Goal: Task Accomplishment & Management: Manage account settings

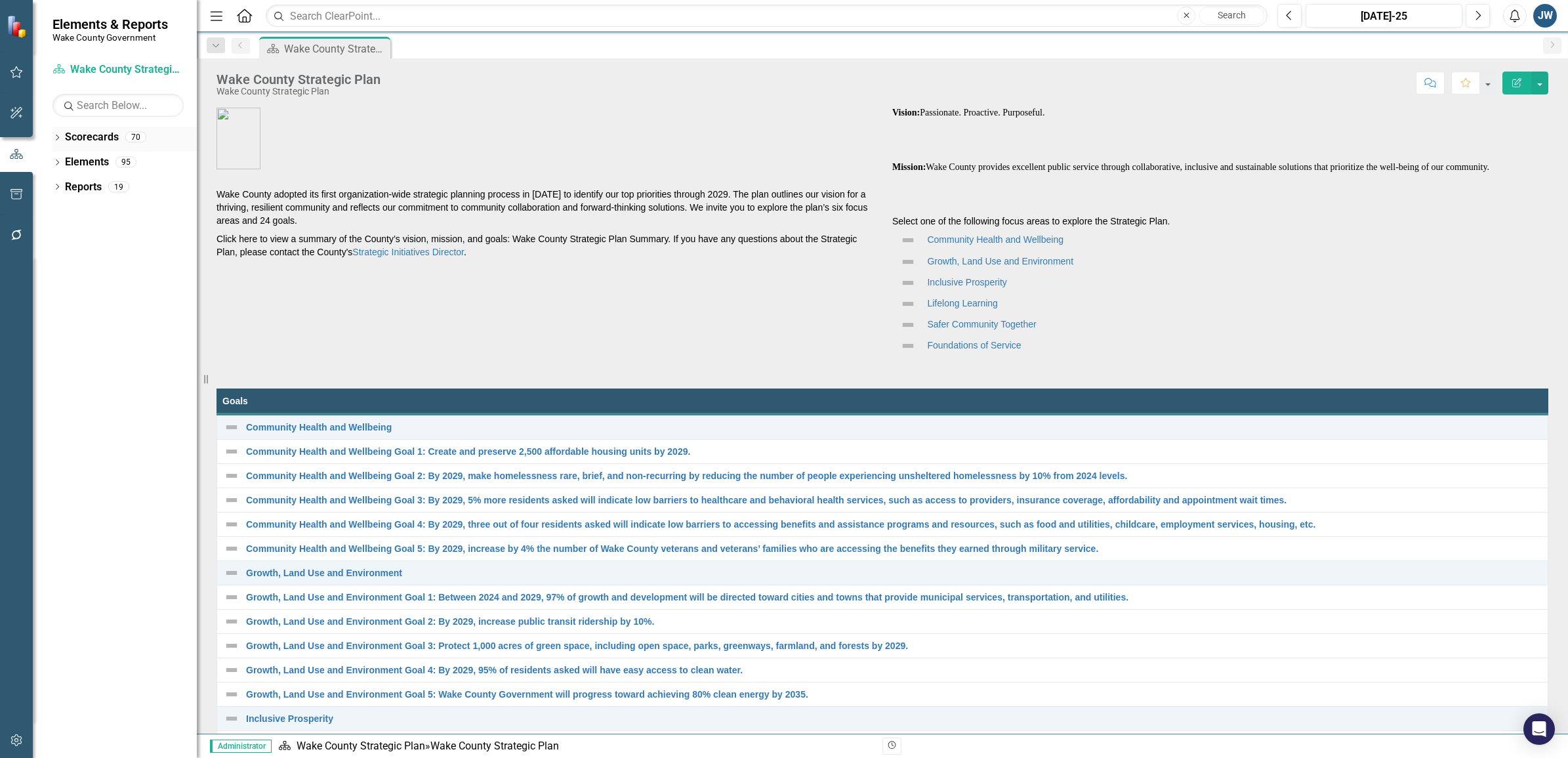
click at [57, 130] on div "Dropdown Scorecards 70" at bounding box center [125, 139] width 145 height 25
click at [57, 138] on icon "Dropdown" at bounding box center [57, 139] width 9 height 8
click at [64, 181] on div "Dropdown" at bounding box center [64, 187] width 10 height 11
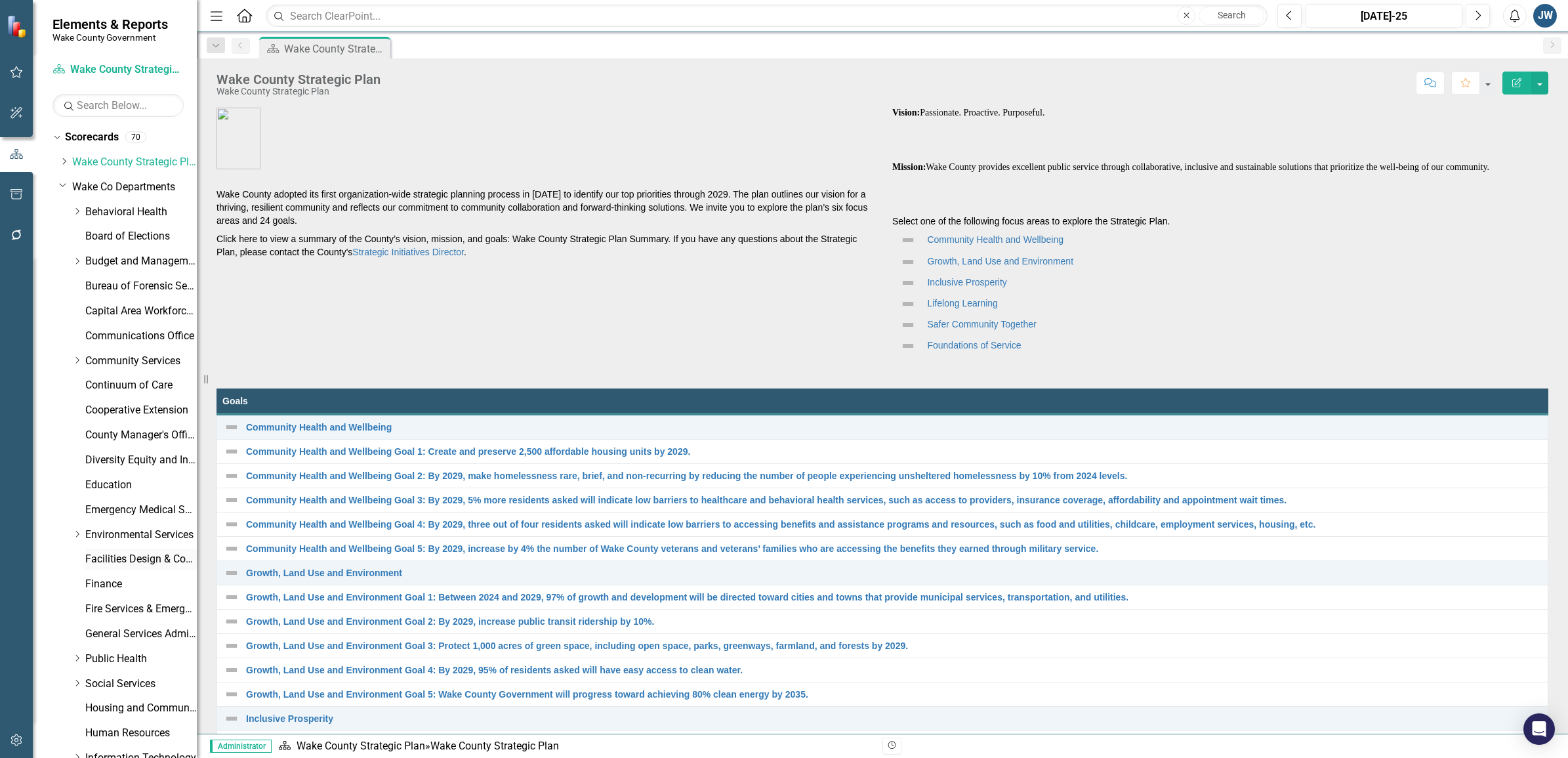
drag, startPoint x: 107, startPoint y: 555, endPoint x: 115, endPoint y: 553, distance: 8.2
click at [107, 555] on link "Facilities Design & Construction" at bounding box center [141, 559] width 112 height 15
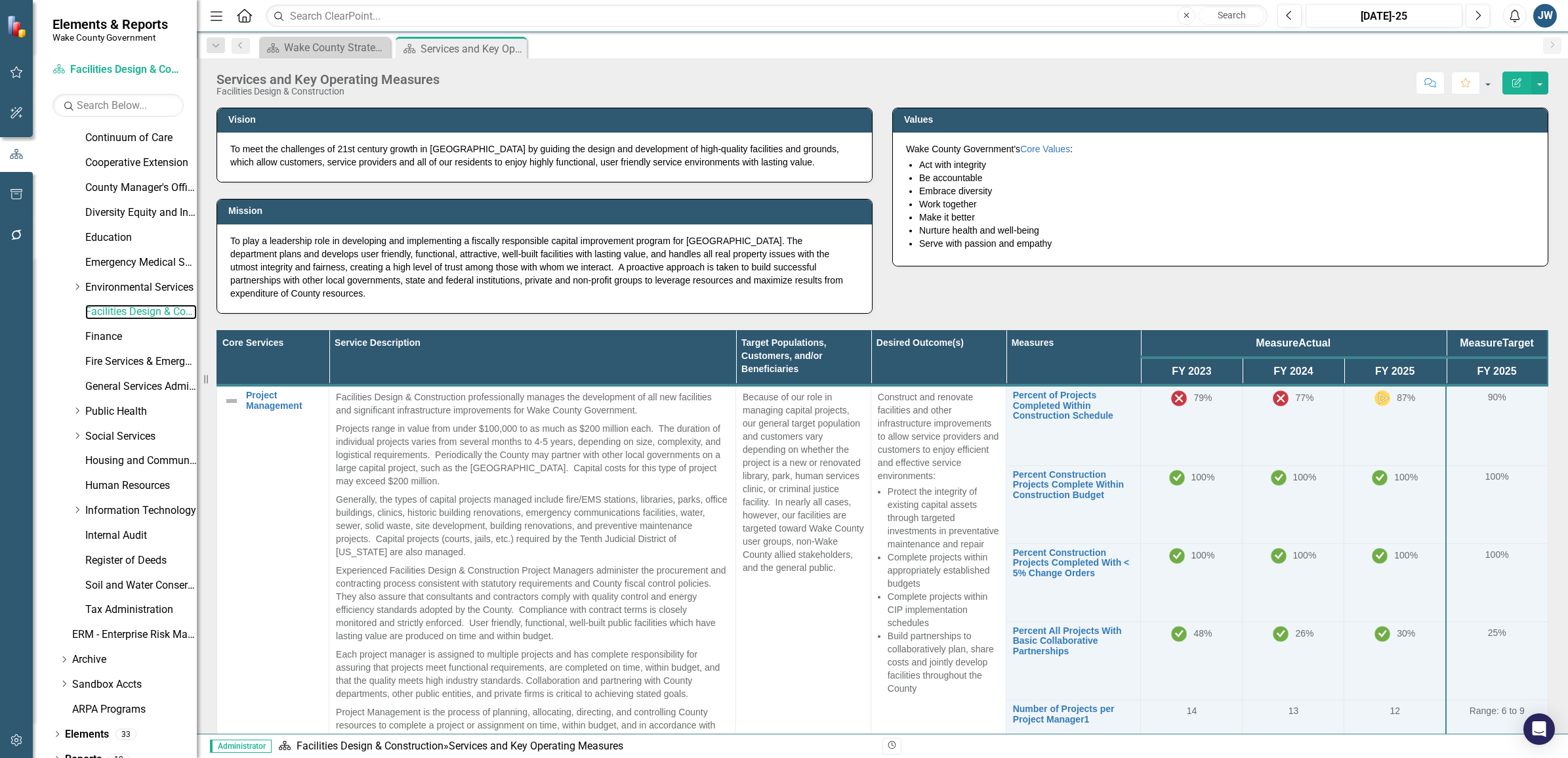
scroll to position [263, 0]
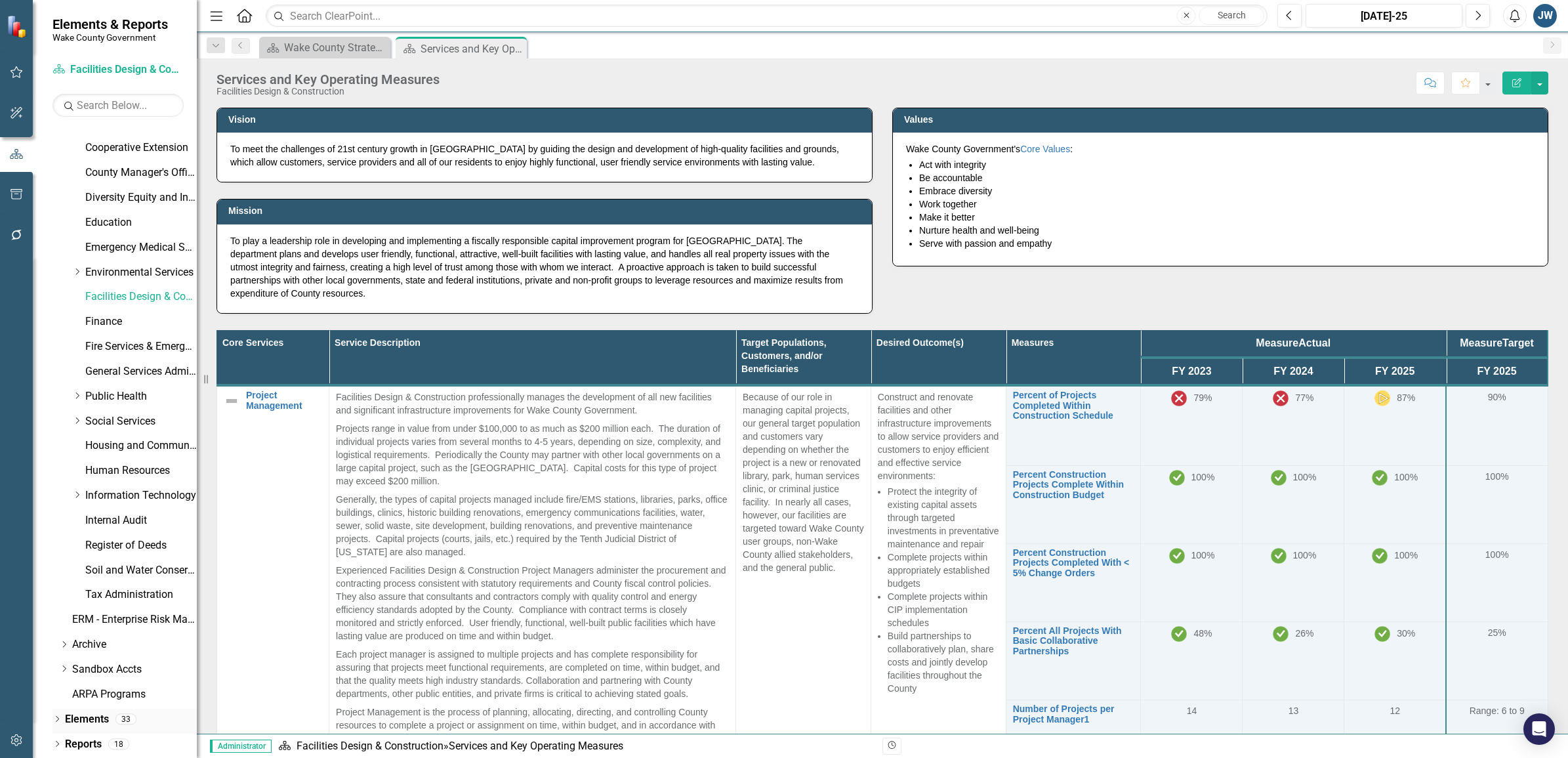
click at [58, 716] on div "Dropdown" at bounding box center [57, 721] width 9 height 11
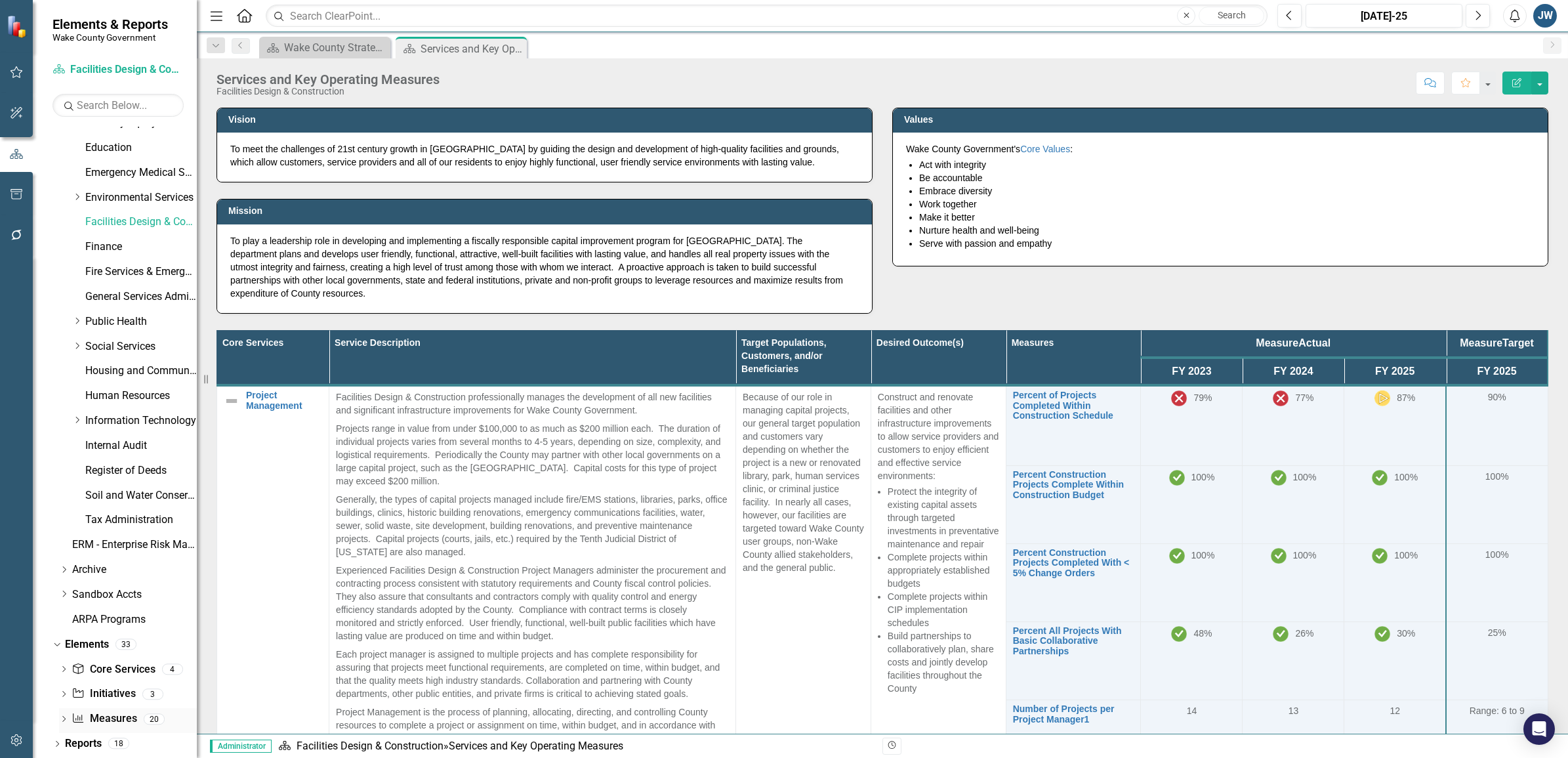
click at [63, 716] on icon "Dropdown" at bounding box center [63, 720] width 9 height 8
click at [121, 716] on link "Measure Measures" at bounding box center [104, 718] width 65 height 15
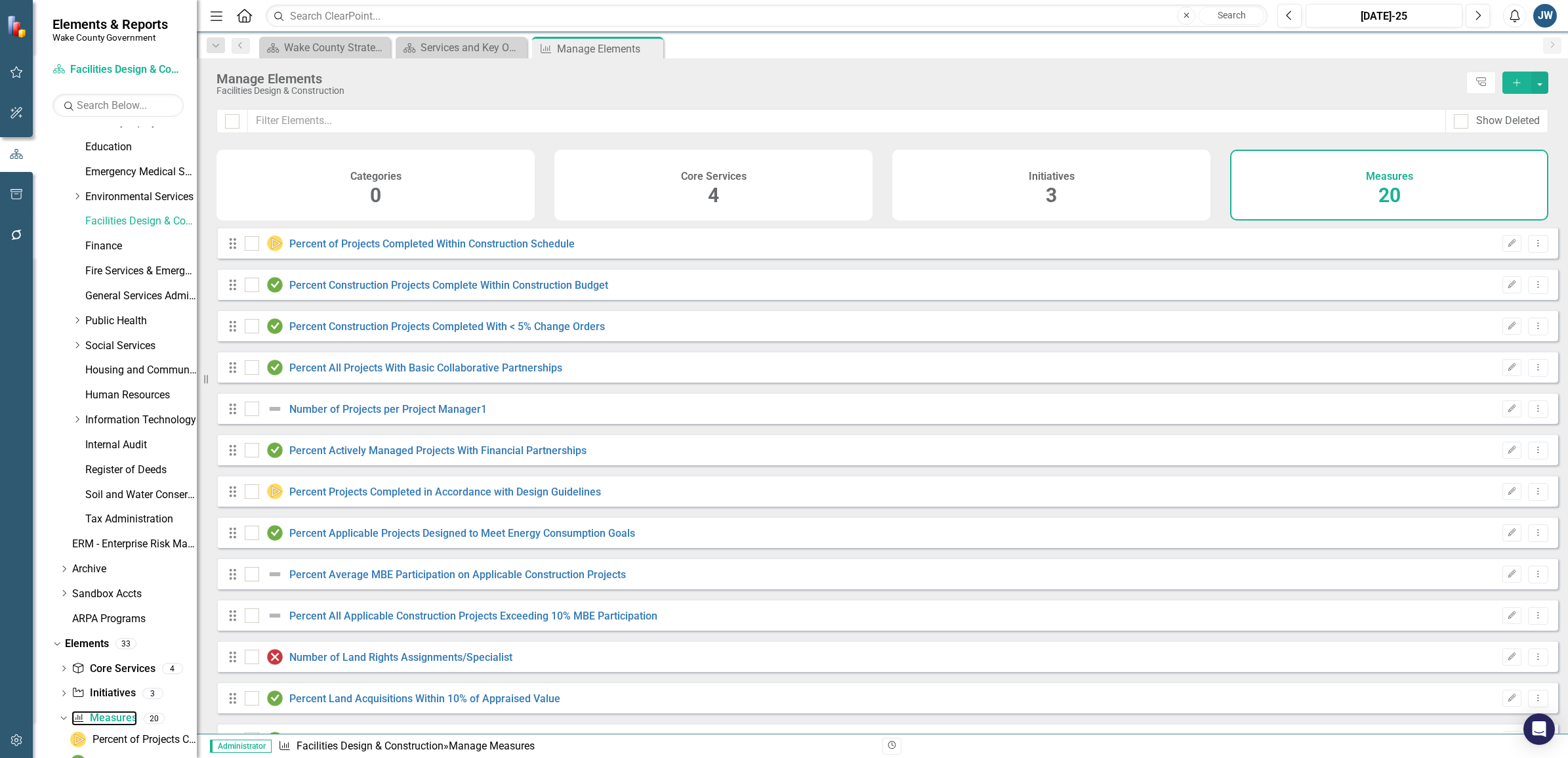
checkbox input "false"
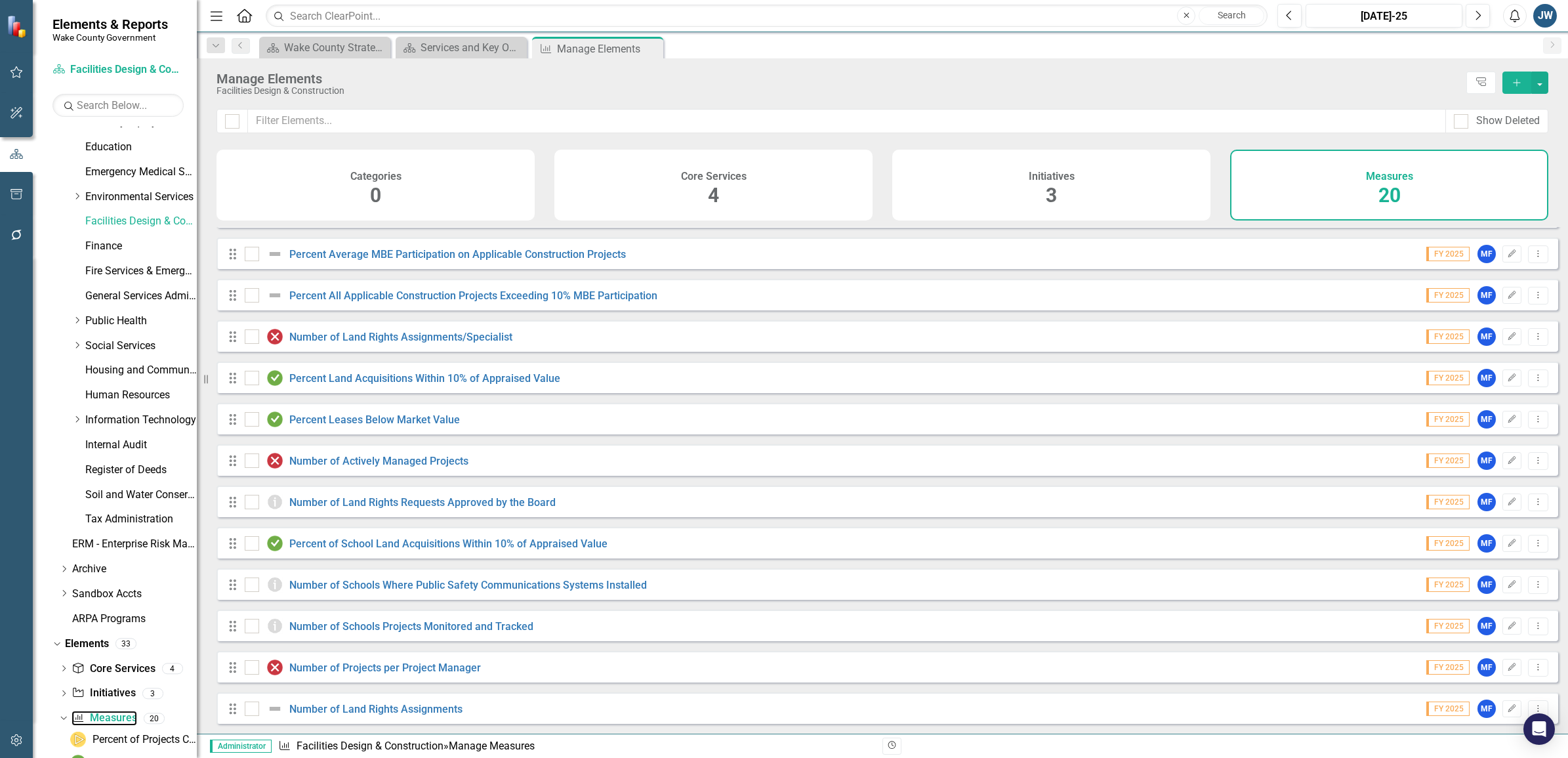
scroll to position [330, 0]
click at [1533, 583] on icon "Dropdown Menu" at bounding box center [1538, 584] width 11 height 9
click at [1507, 584] on icon "Edit" at bounding box center [1512, 585] width 10 height 8
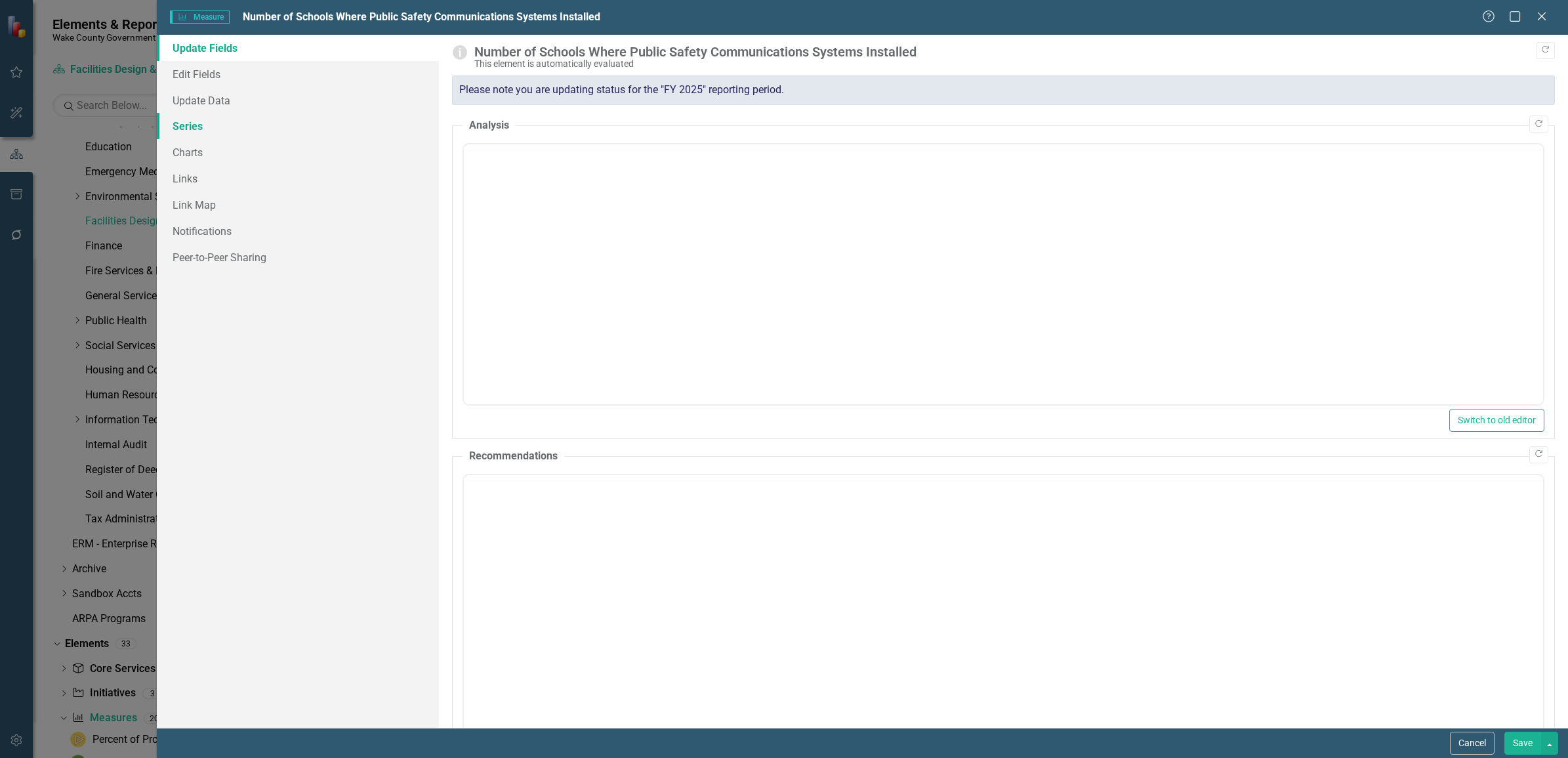
scroll to position [0, 0]
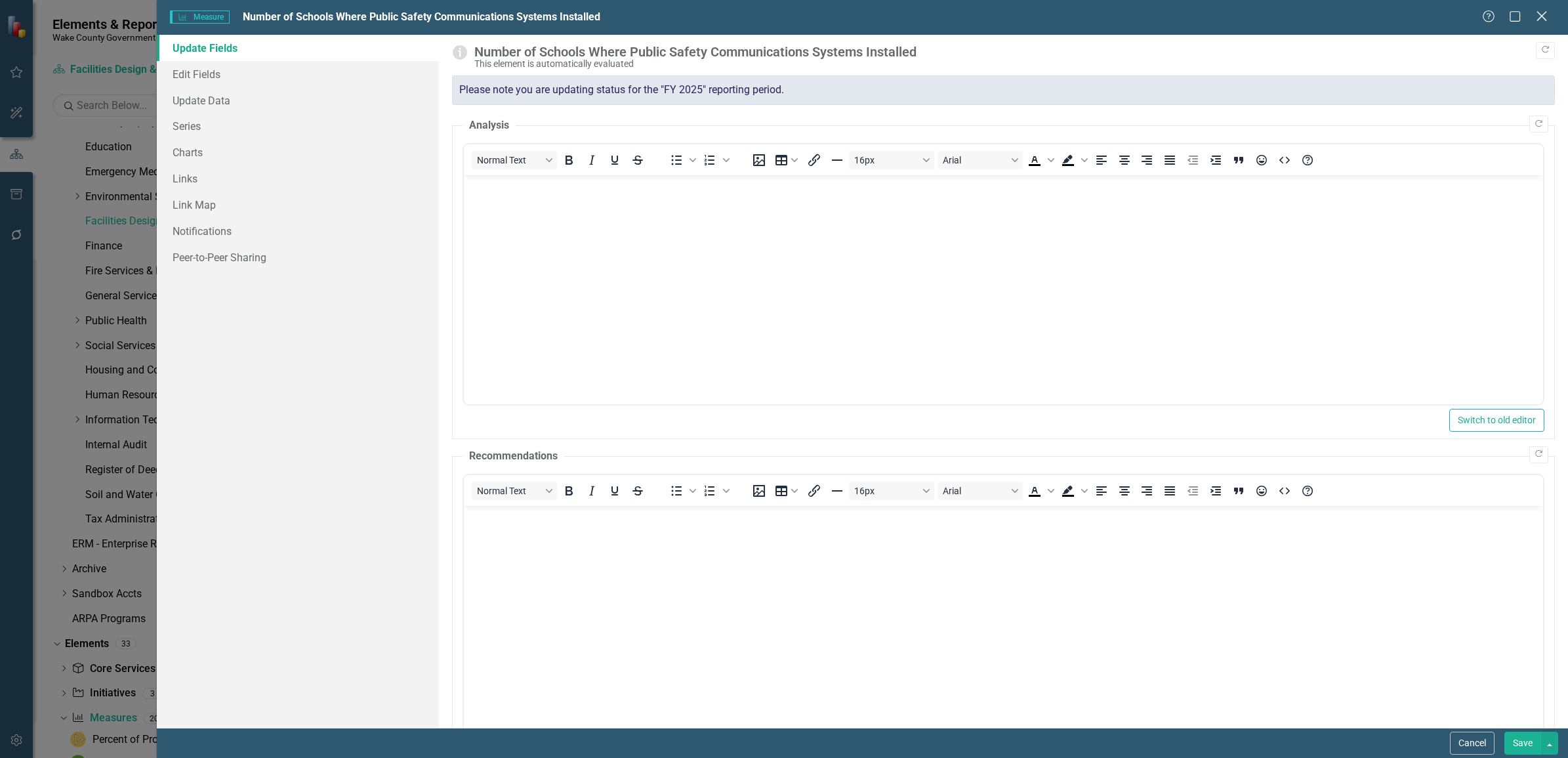
click at [1539, 16] on icon "Close" at bounding box center [1541, 16] width 16 height 12
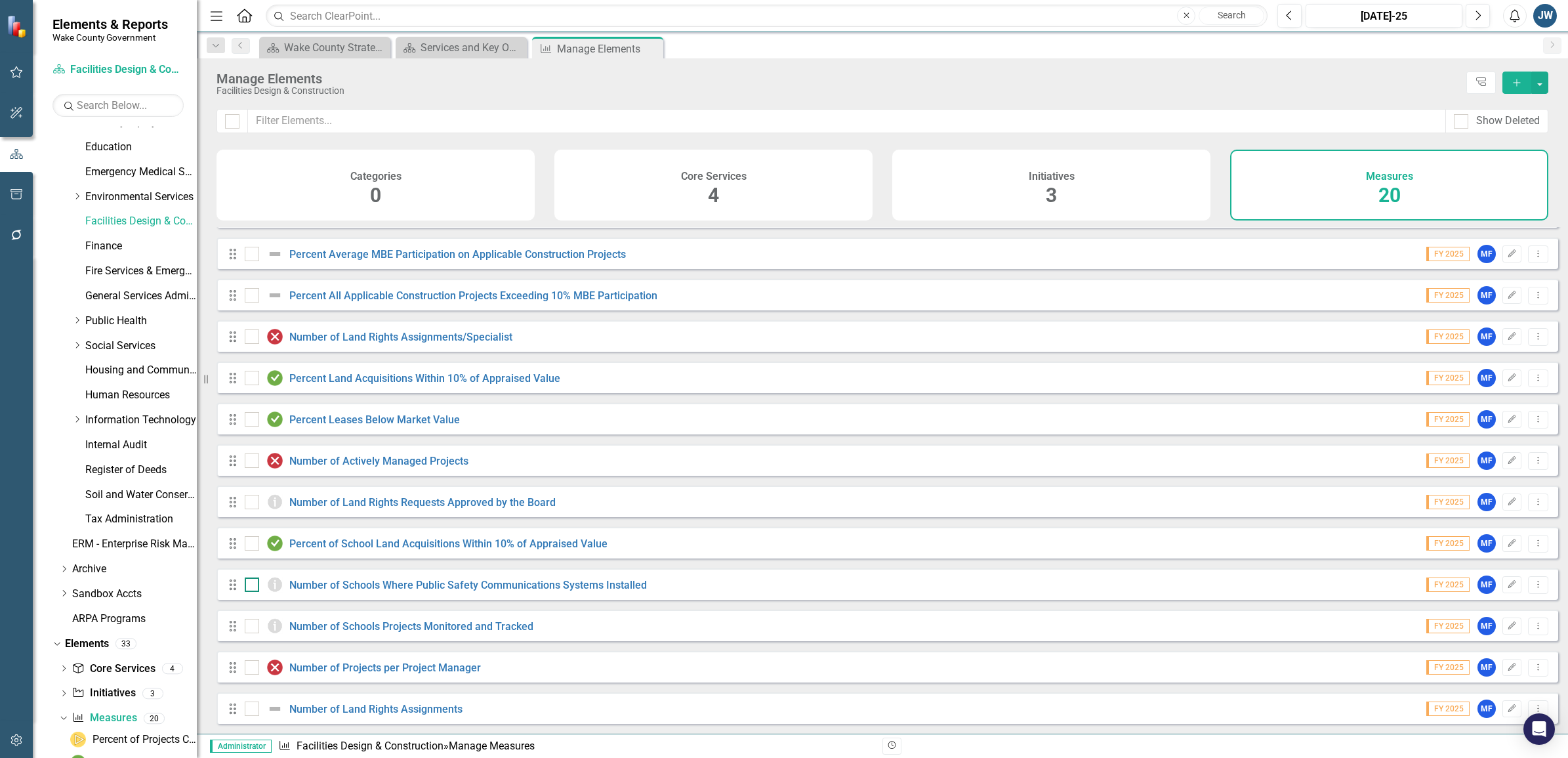
click at [248, 589] on div at bounding box center [252, 585] width 14 height 14
click at [248, 586] on input "checkbox" at bounding box center [249, 582] width 9 height 9
checkbox input "true"
click at [246, 625] on input "checkbox" at bounding box center [249, 623] width 9 height 9
checkbox input "true"
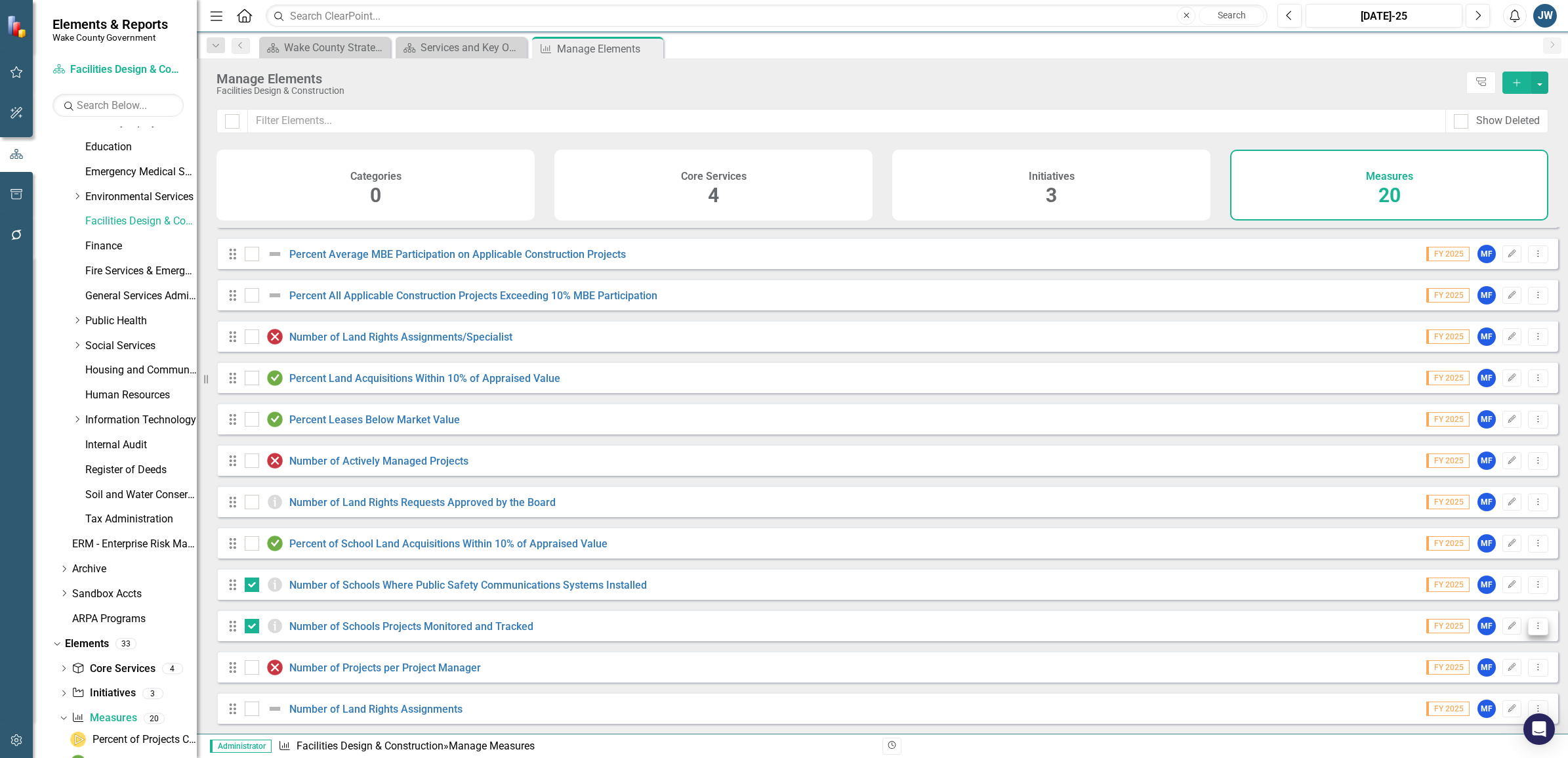
click at [1533, 624] on icon "Dropdown Menu" at bounding box center [1538, 626] width 11 height 9
click at [246, 589] on div at bounding box center [252, 585] width 14 height 14
click at [246, 586] on input "checkbox" at bounding box center [249, 582] width 9 height 9
checkbox input "false"
click at [248, 628] on div at bounding box center [252, 626] width 14 height 14
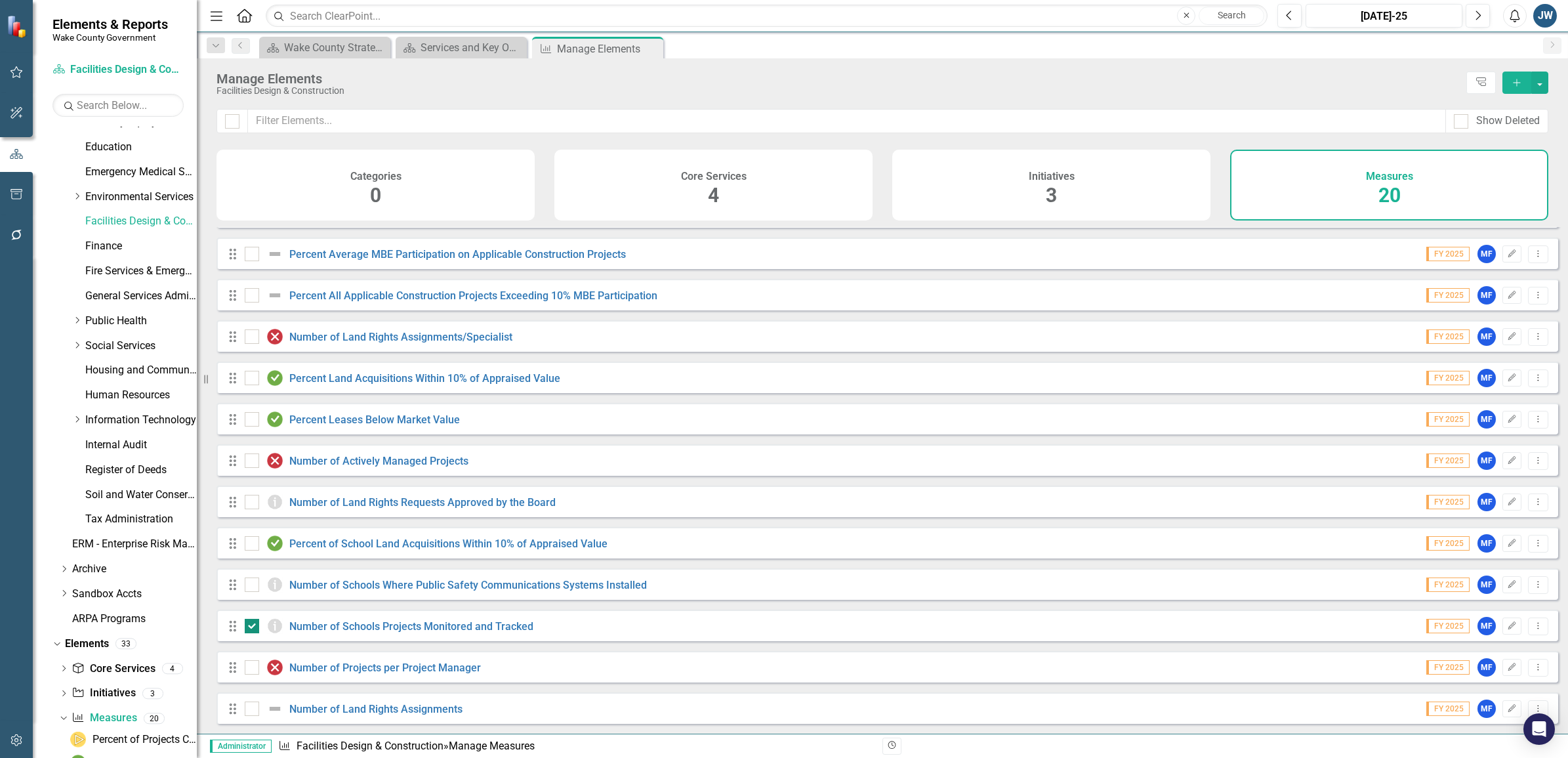
click at [248, 628] on input "checkbox" at bounding box center [249, 623] width 9 height 9
checkbox input "false"
click at [63, 568] on icon "Dropdown" at bounding box center [64, 569] width 10 height 8
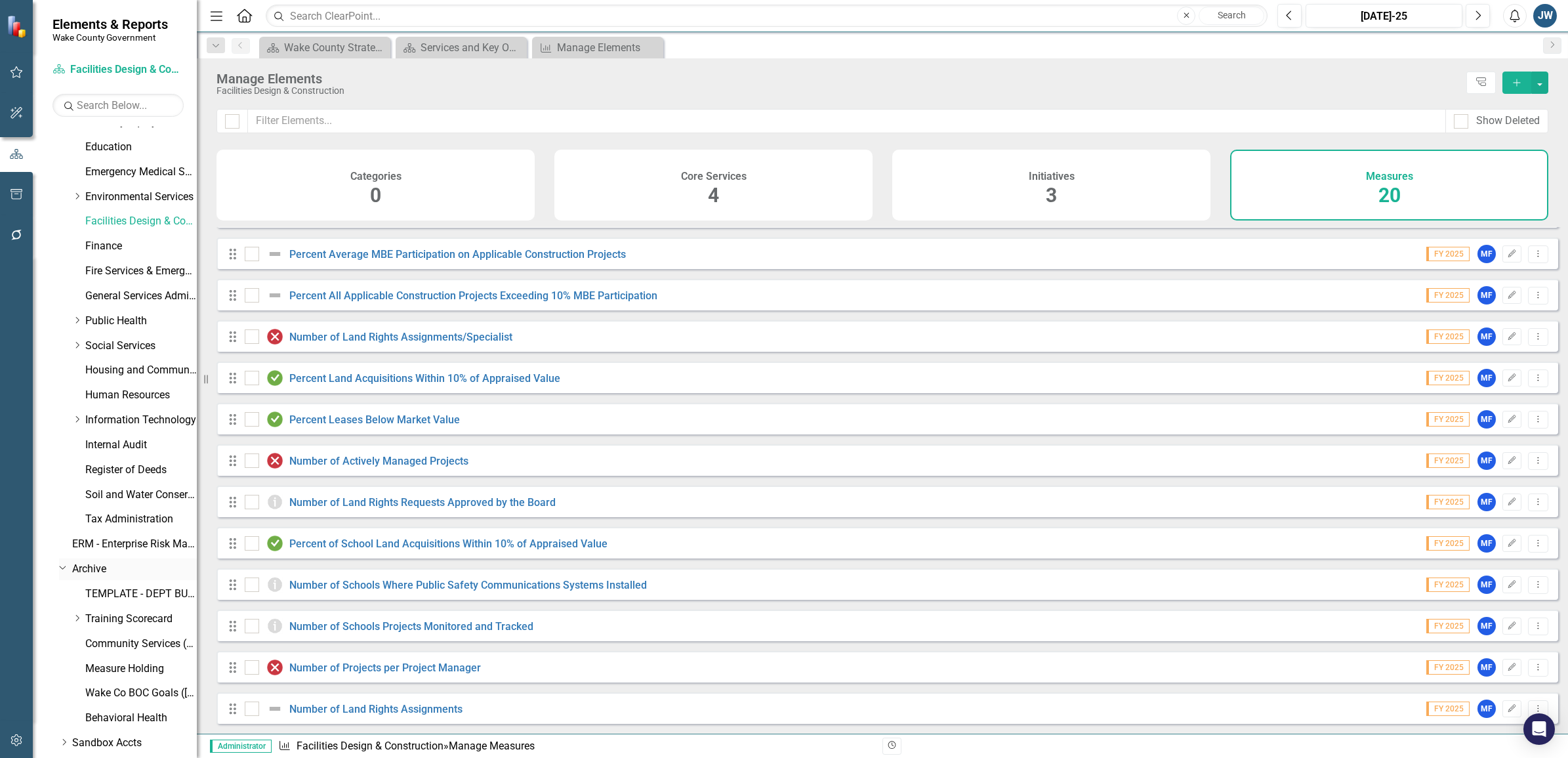
scroll to position [330, 0]
click at [63, 568] on icon "Dropdown" at bounding box center [63, 566] width 8 height 10
click at [1533, 586] on icon "Dropdown Menu" at bounding box center [1538, 584] width 11 height 9
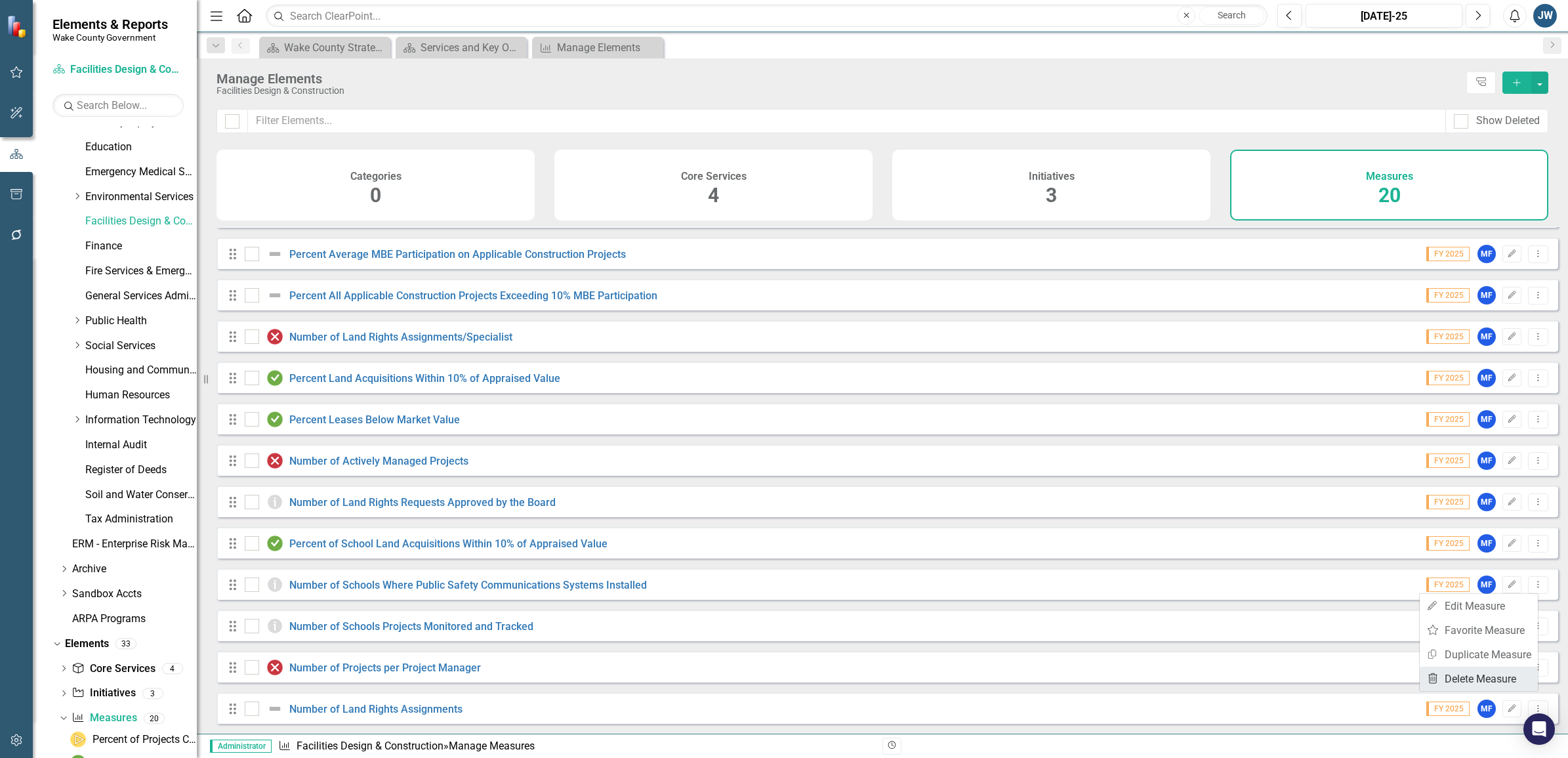
click at [1474, 674] on link "Trash Delete Measure" at bounding box center [1479, 679] width 118 height 25
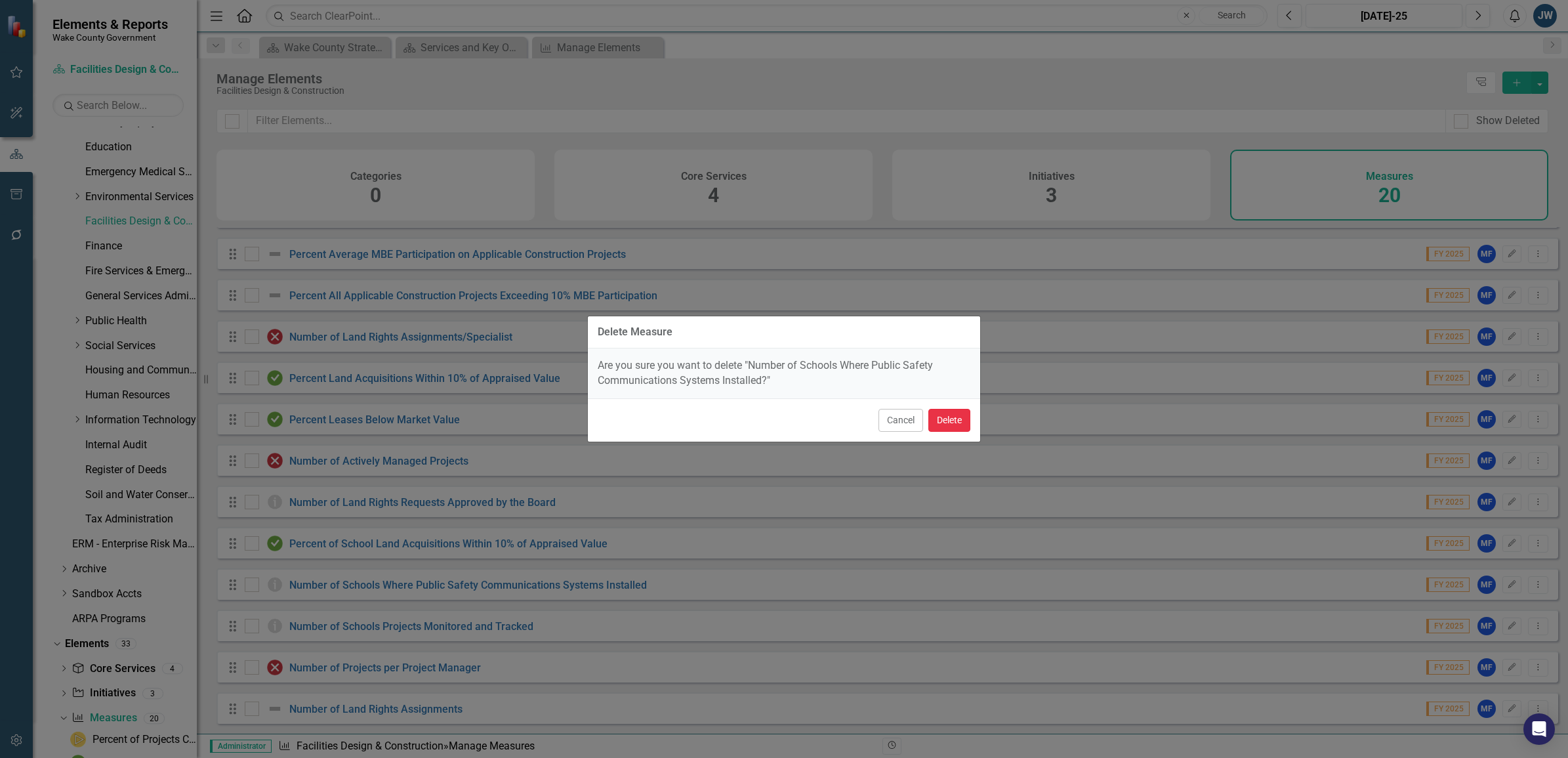
click at [955, 422] on button "Delete" at bounding box center [949, 420] width 42 height 23
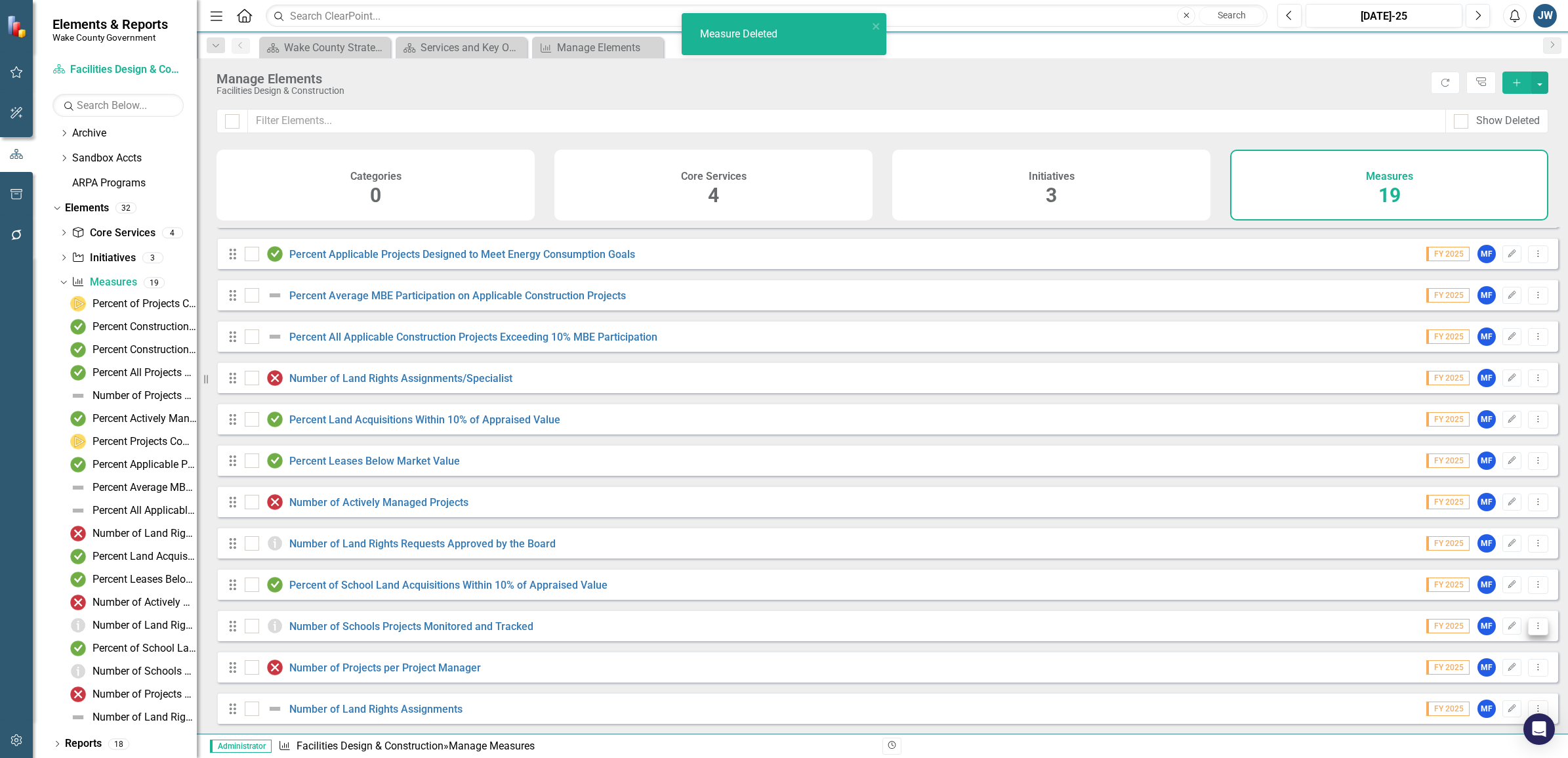
scroll to position [89, 0]
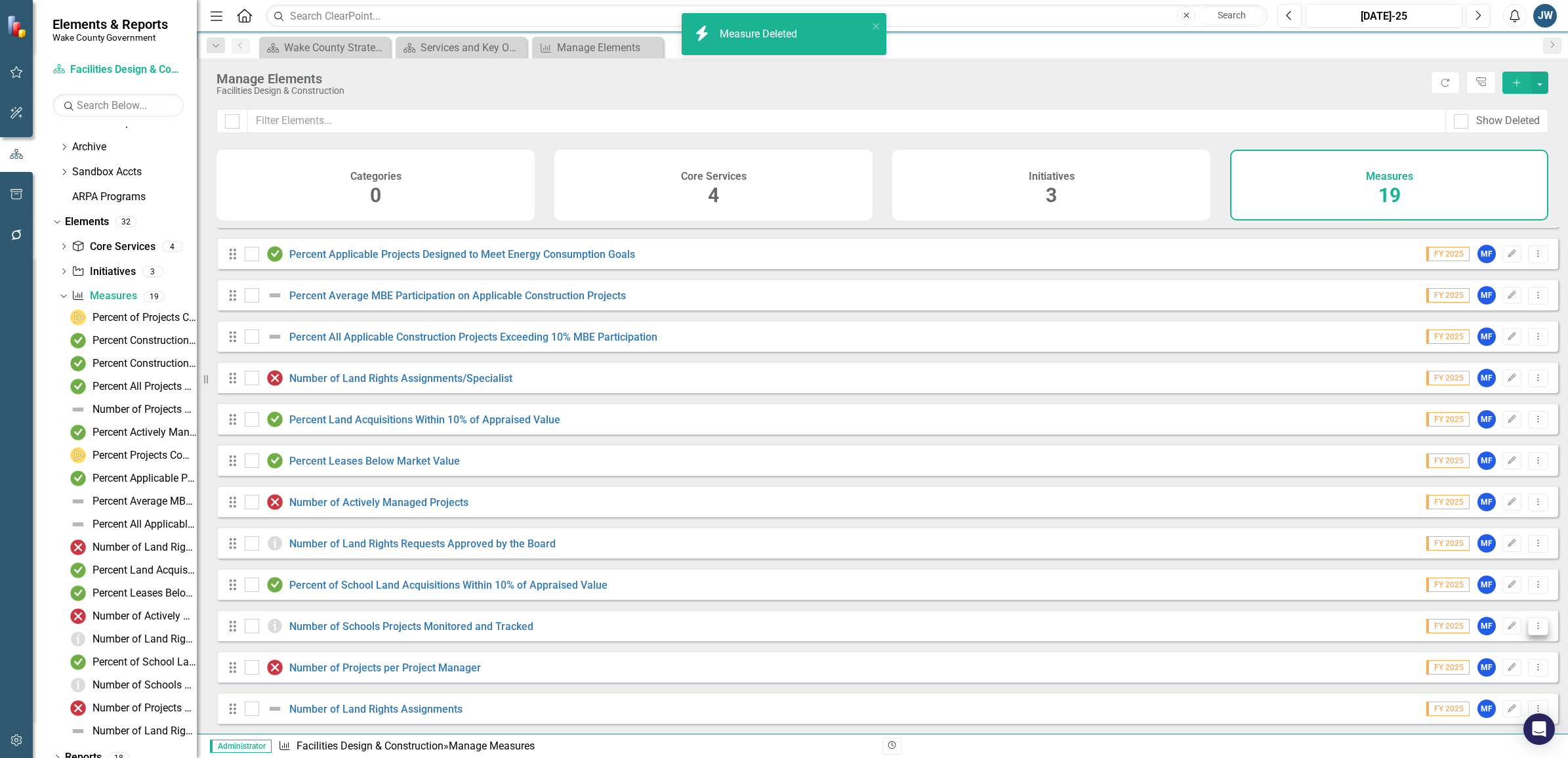
click at [1533, 627] on icon "Dropdown Menu" at bounding box center [1538, 626] width 11 height 9
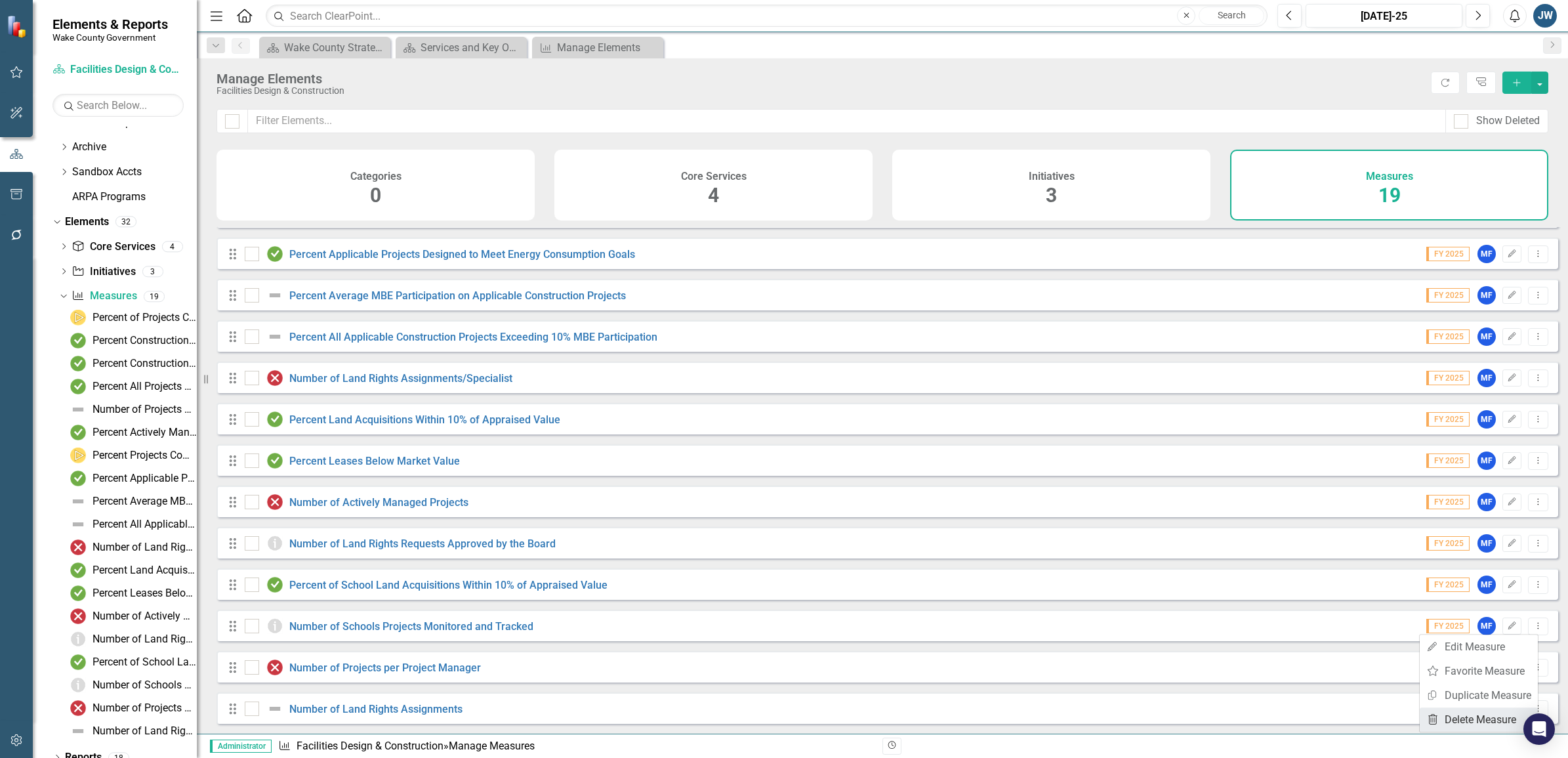
click at [1476, 716] on link "Trash Delete Measure" at bounding box center [1479, 720] width 118 height 25
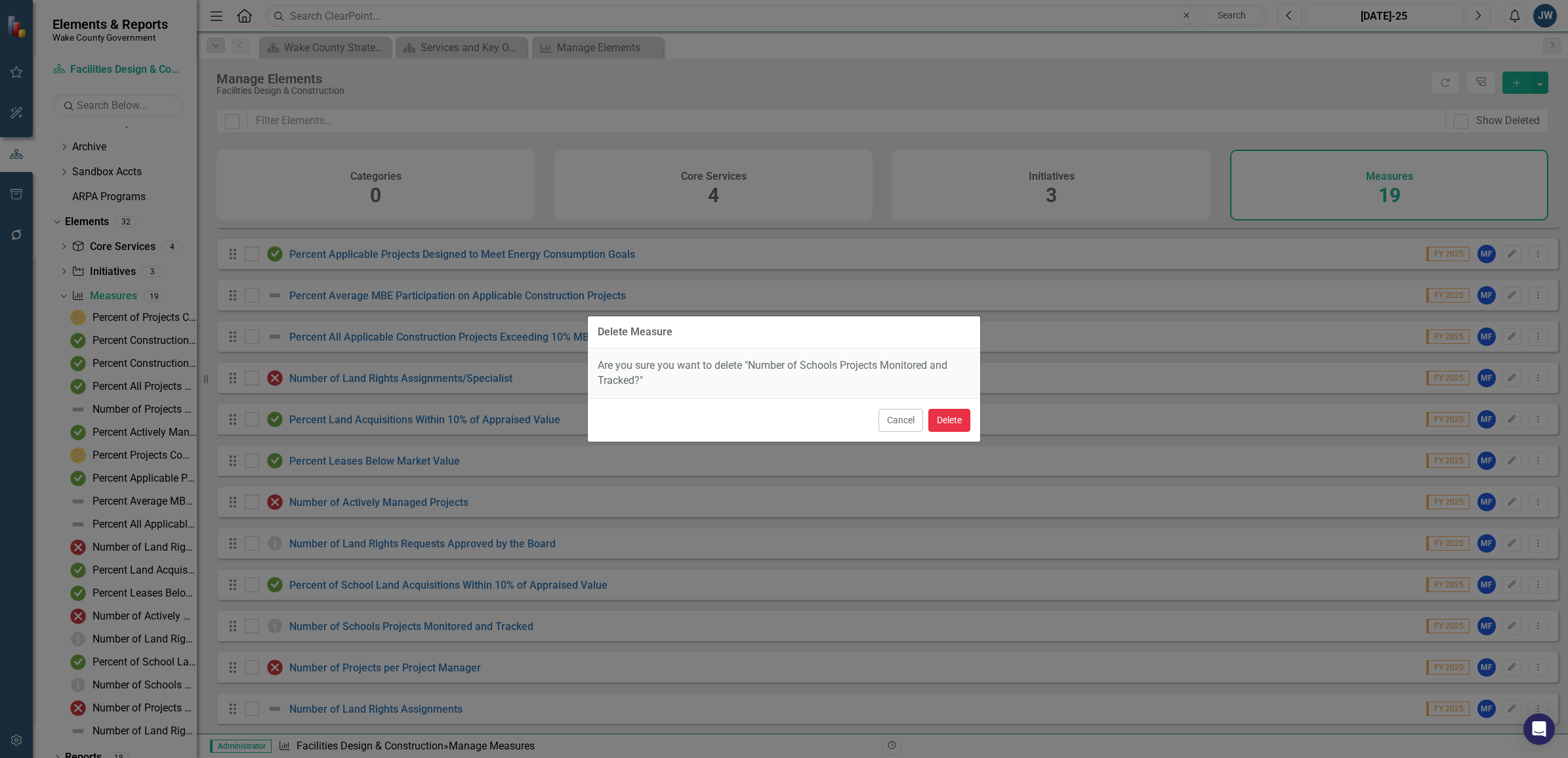
click at [946, 425] on button "Delete" at bounding box center [949, 420] width 42 height 23
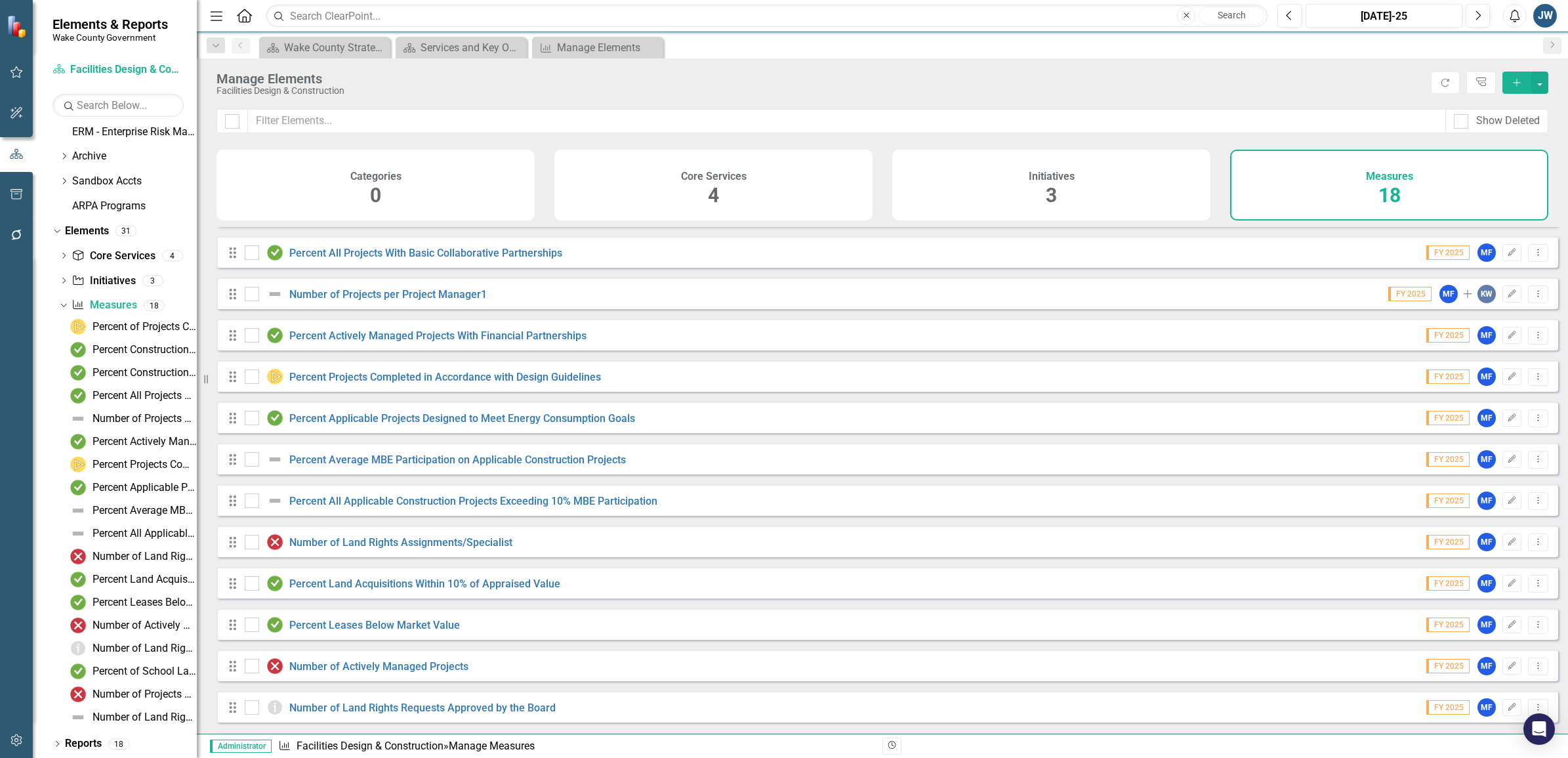
scroll to position [84, 0]
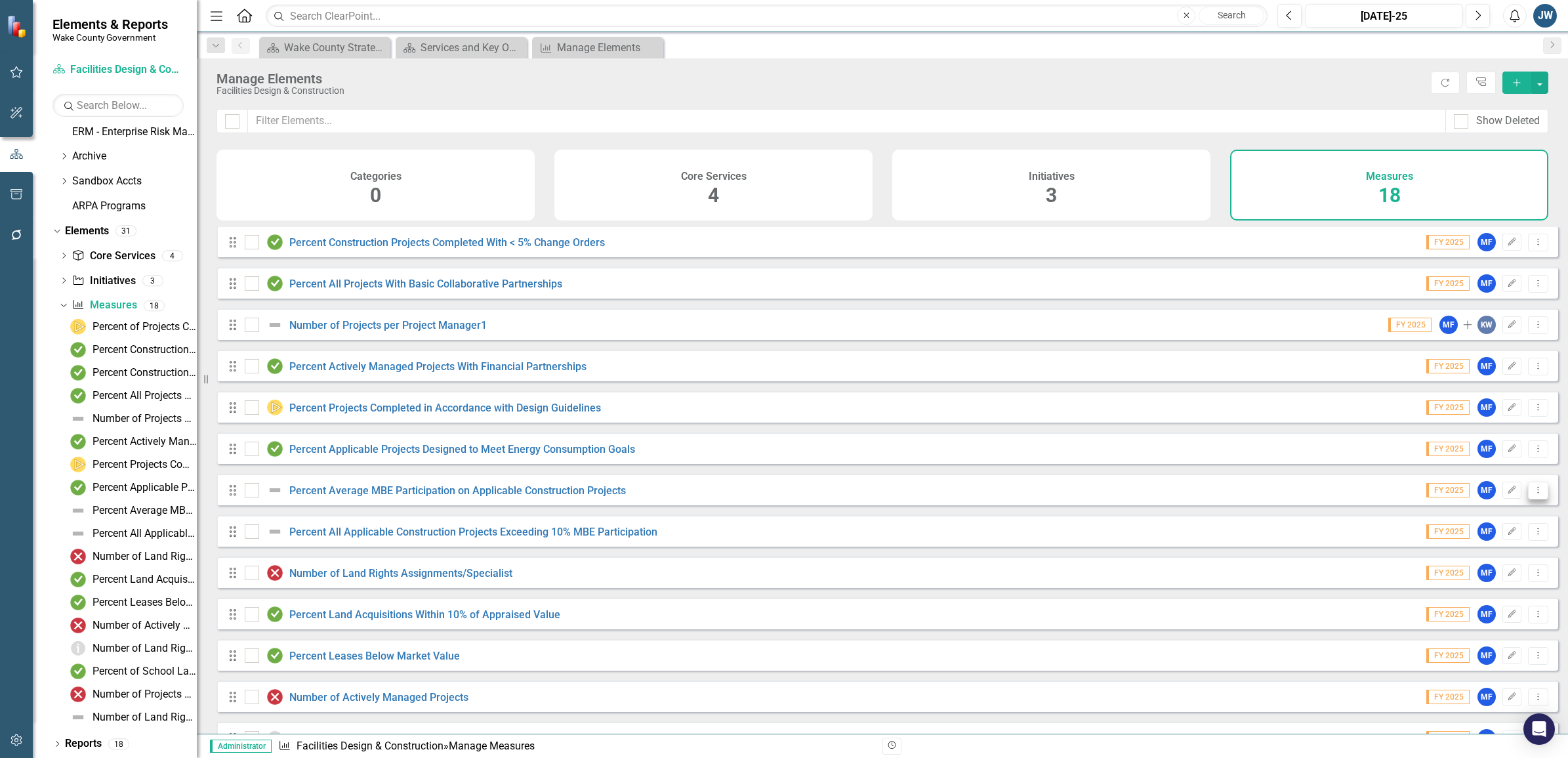
click at [1533, 494] on icon "Dropdown Menu" at bounding box center [1538, 490] width 11 height 9
click at [1020, 55] on div "Scorecard Wake County Strategic Plan Close Scorecard Services and Key Operating…" at bounding box center [896, 47] width 1280 height 21
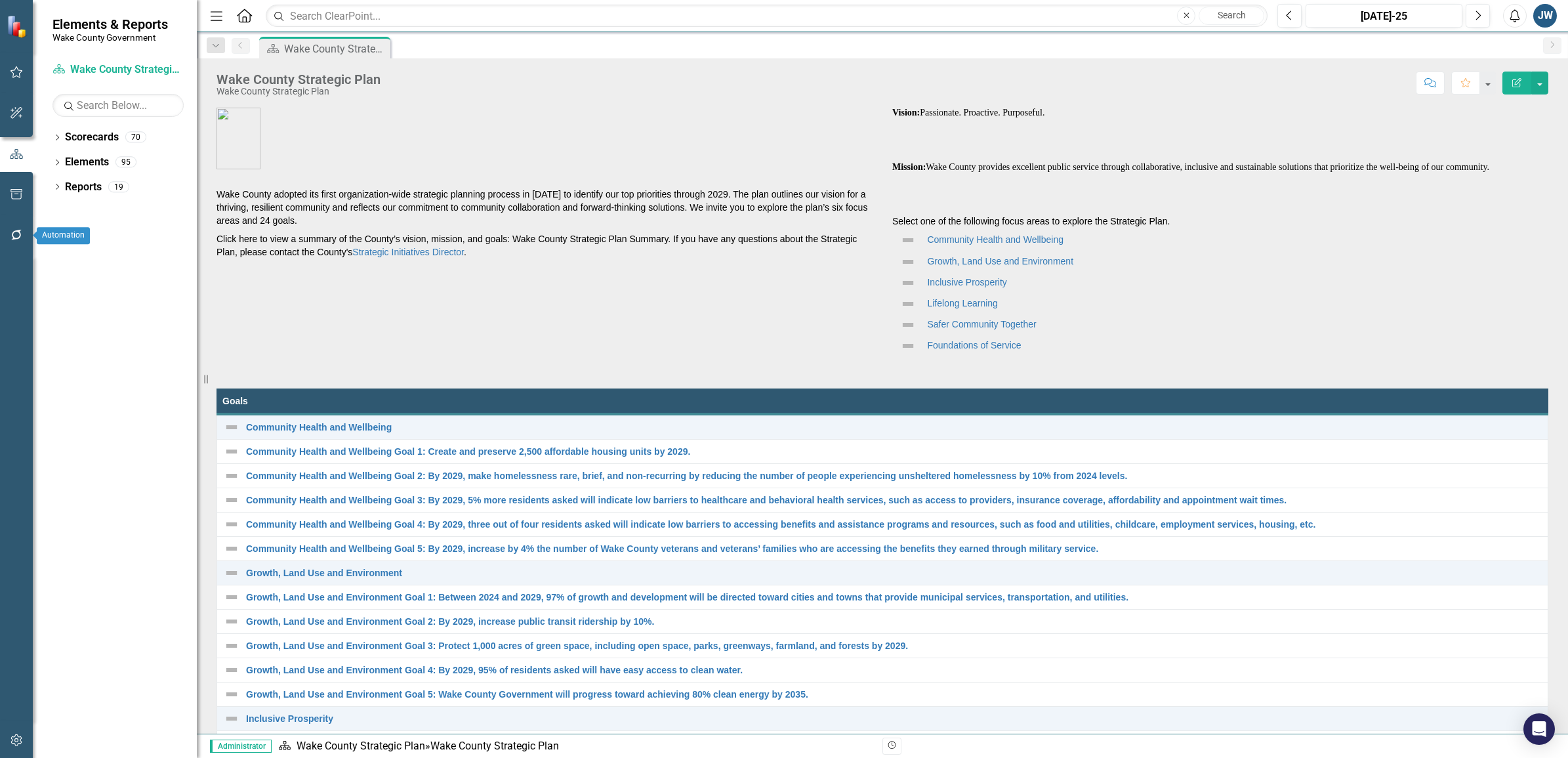
click at [13, 231] on icon "button" at bounding box center [16, 235] width 14 height 10
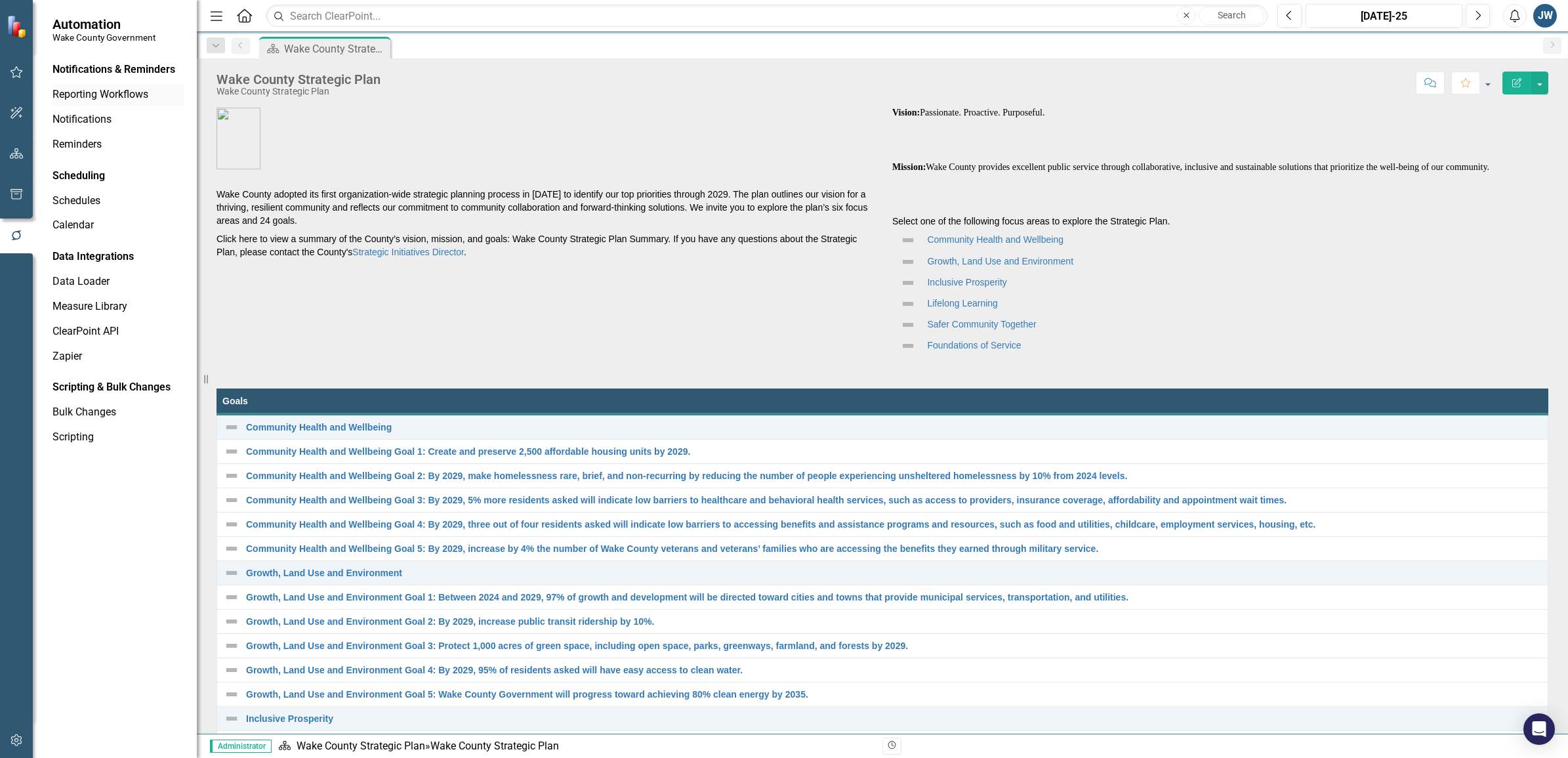
click at [115, 93] on link "Reporting Workflows" at bounding box center [118, 95] width 131 height 15
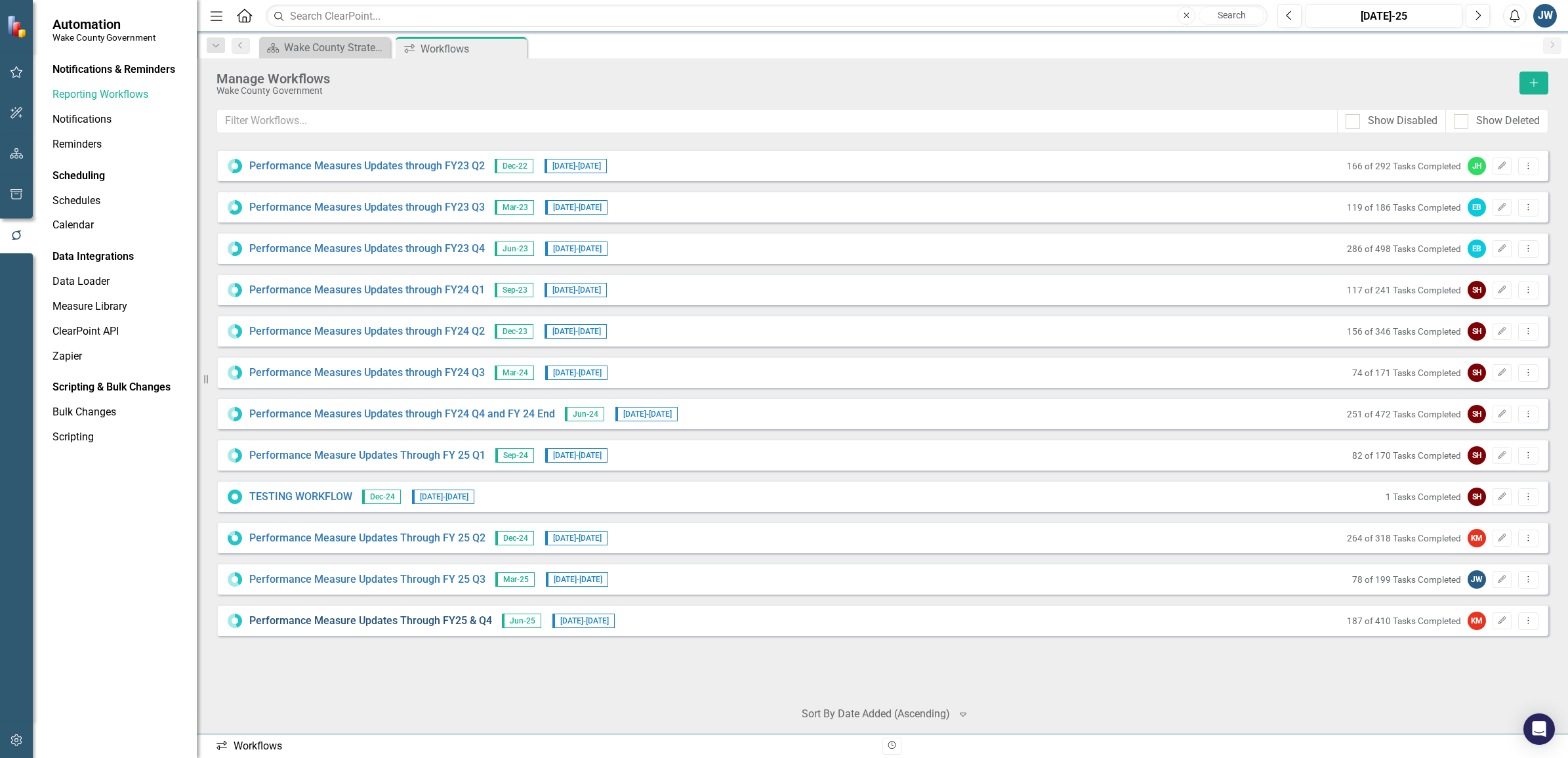
click at [456, 619] on link "Performance Measure Updates Through FY25 & Q4" at bounding box center [371, 621] width 243 height 15
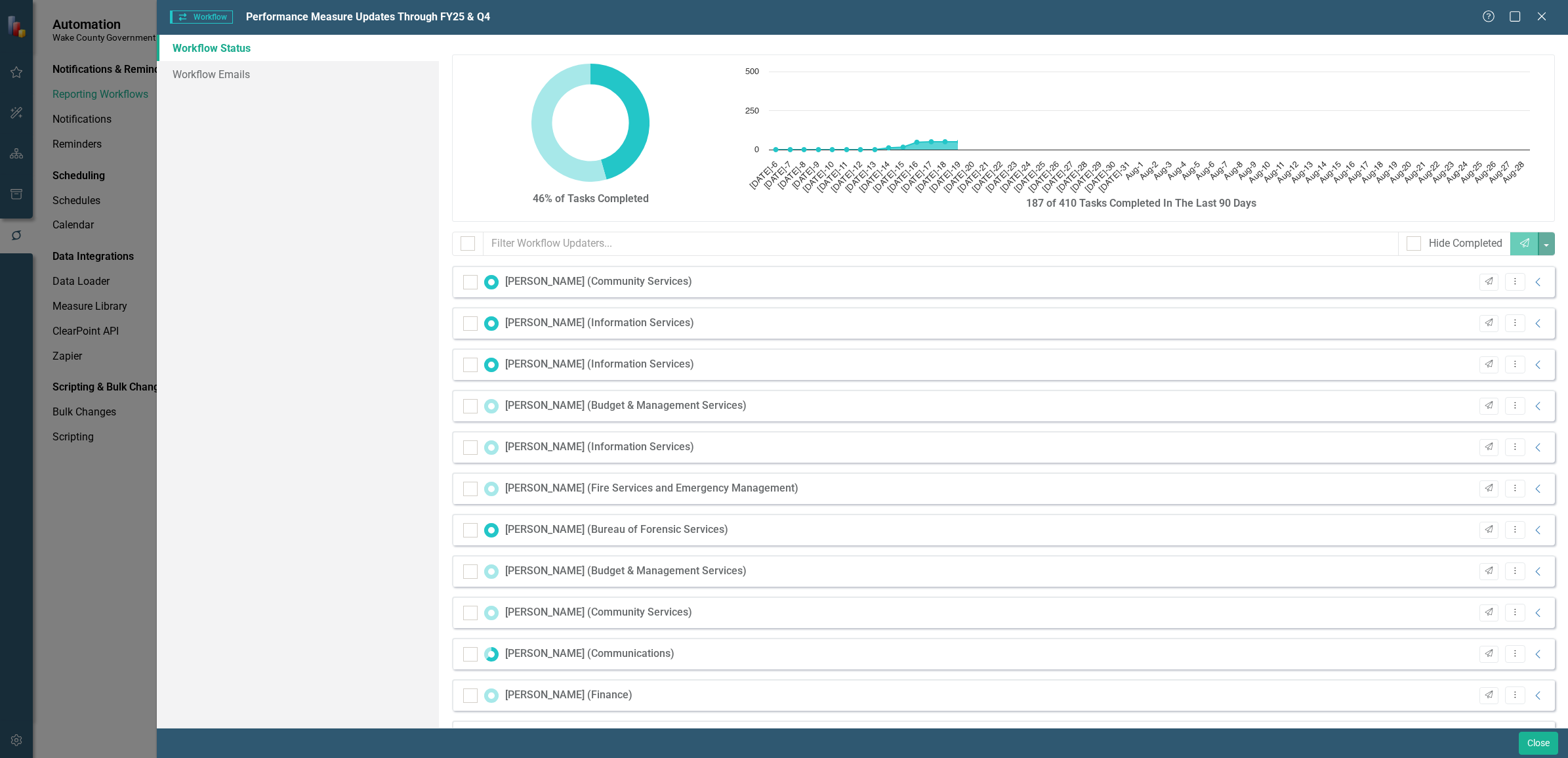
checkbox input "false"
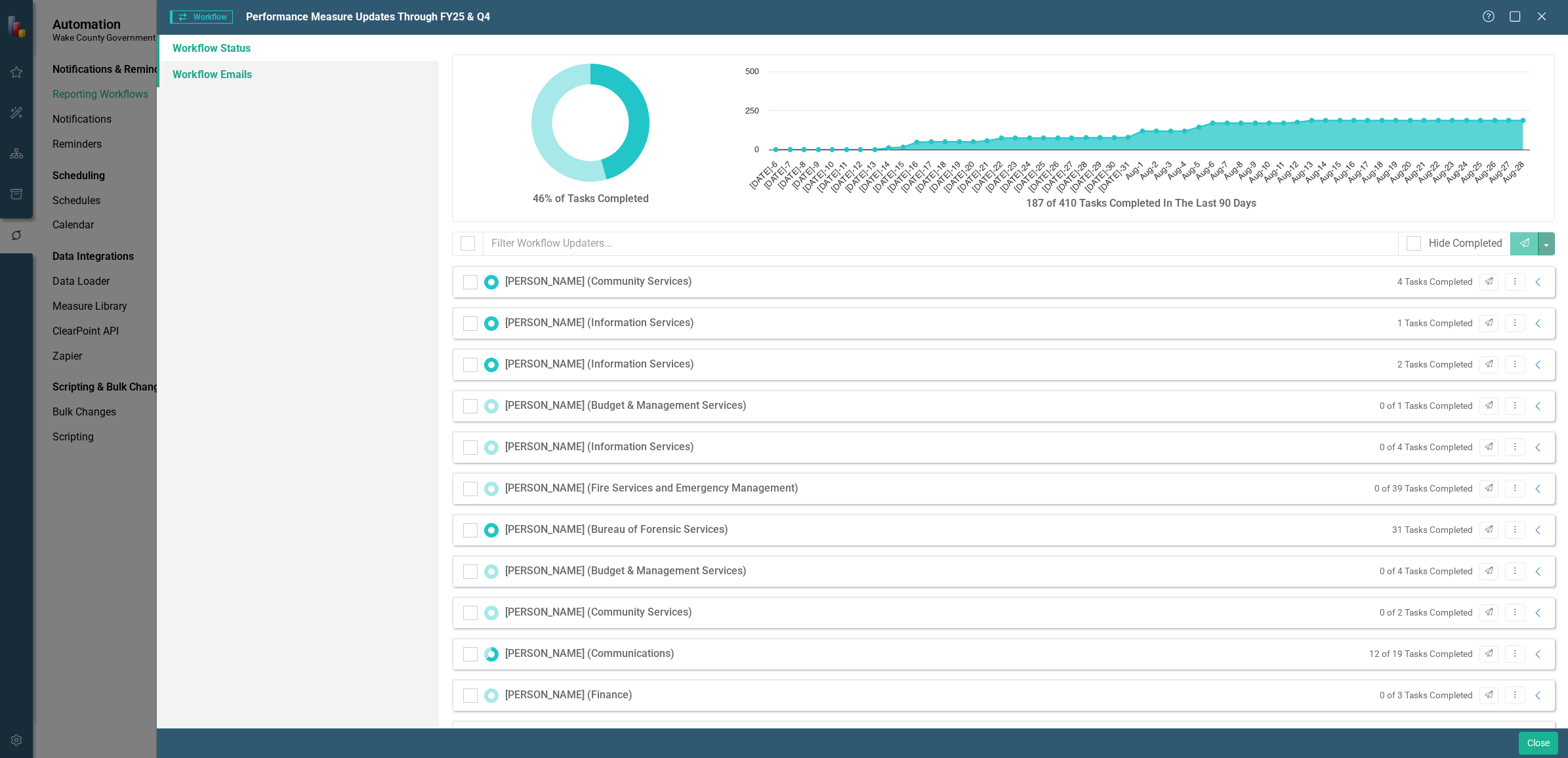
click at [221, 70] on link "Workflow Emails" at bounding box center [298, 74] width 282 height 26
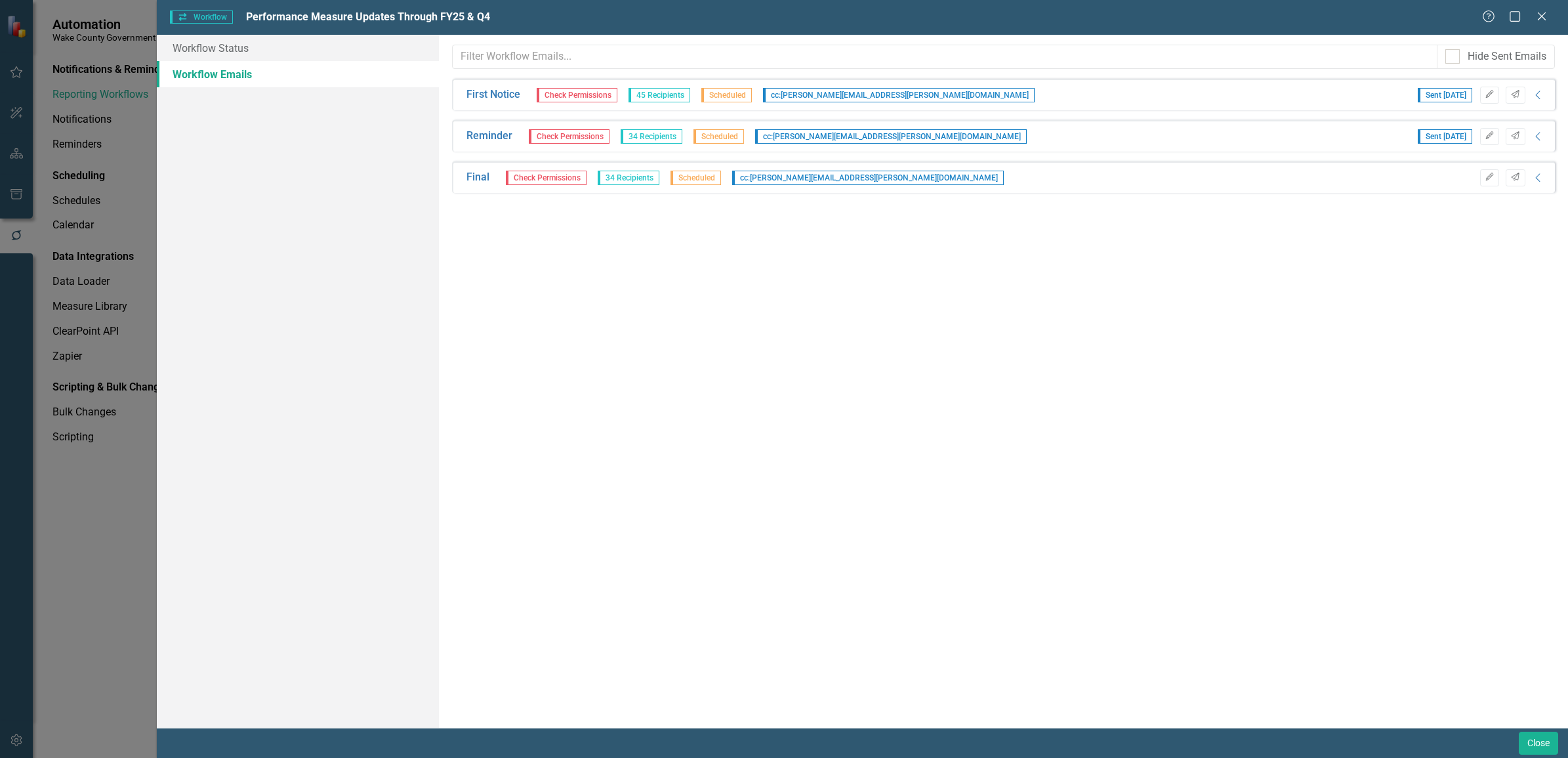
click at [538, 179] on span "Check Permissions" at bounding box center [546, 177] width 80 height 14
click at [698, 179] on span "Scheduled" at bounding box center [696, 177] width 50 height 14
click at [1537, 179] on icon "Collapse" at bounding box center [1538, 177] width 13 height 10
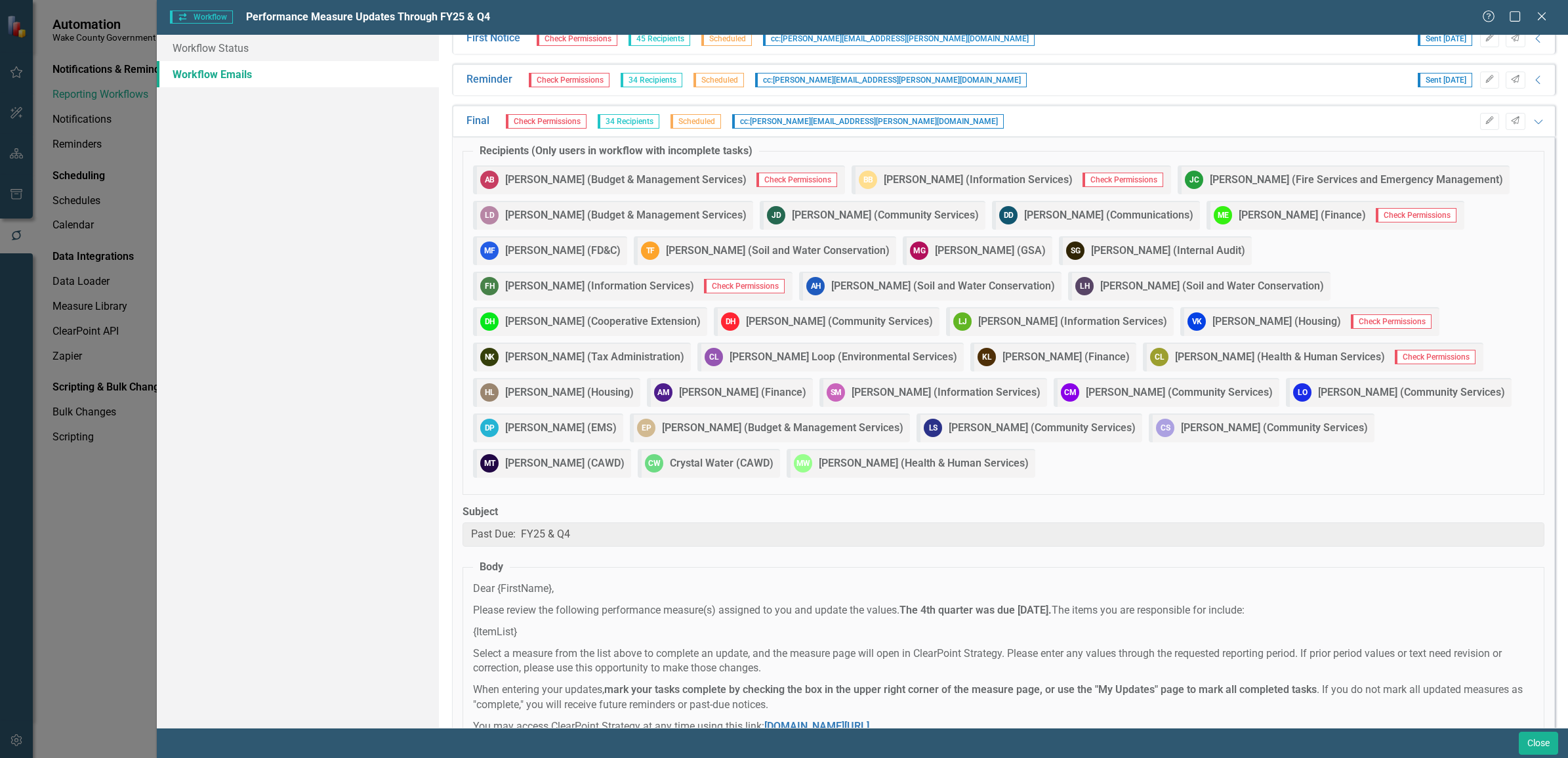
scroll to position [164, 0]
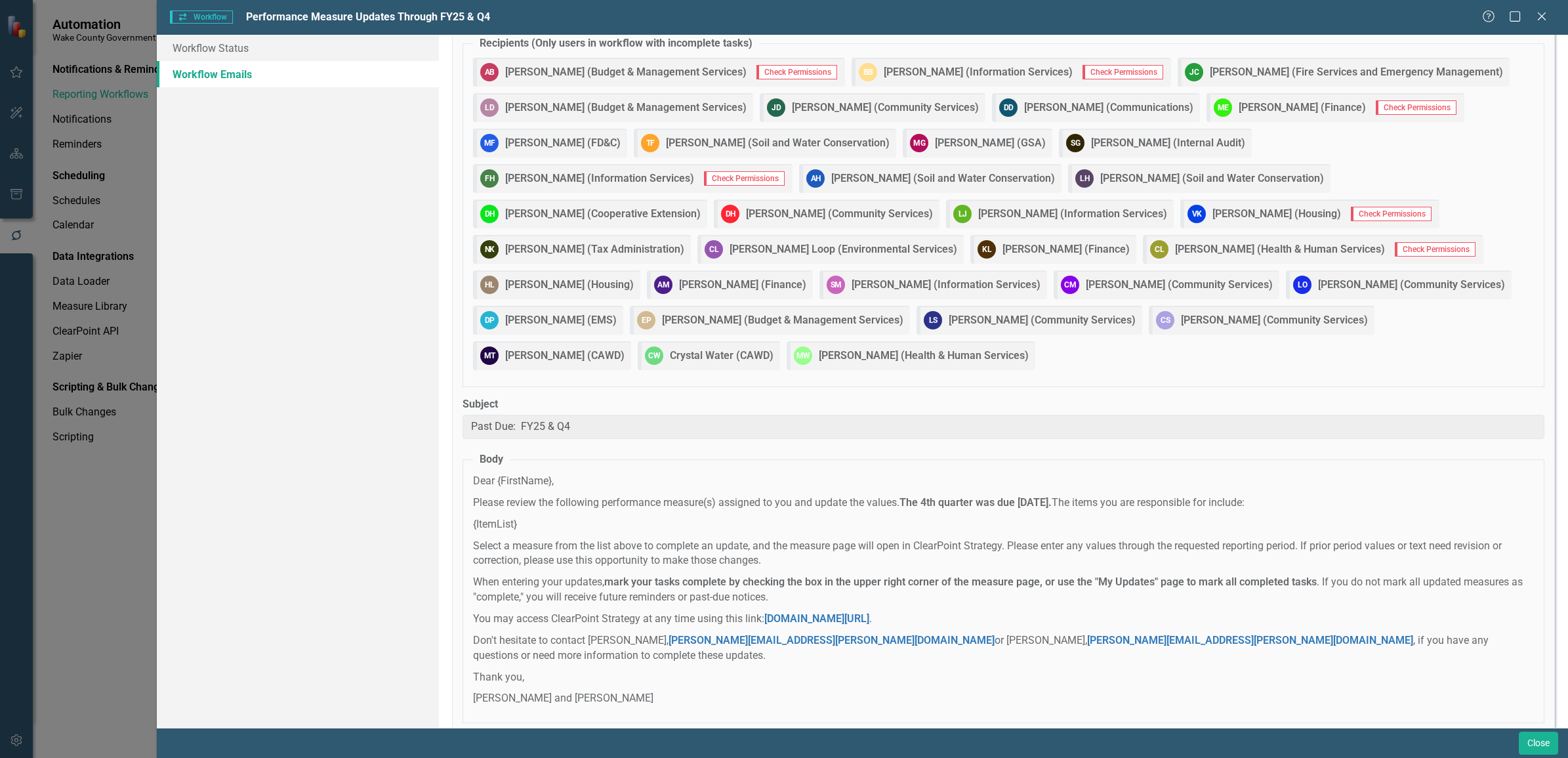
click at [878, 576] on strong "mark your tasks complete by checking the box in the upper right corner of the m…" at bounding box center [960, 582] width 713 height 12
drag, startPoint x: 878, startPoint y: 548, endPoint x: 860, endPoint y: 354, distance: 194.8
click at [860, 354] on div "Recipients (Only users in workflow with incomplete tasks) AB Aaron Brown (Budge…" at bounding box center [1003, 421] width 1103 height 785
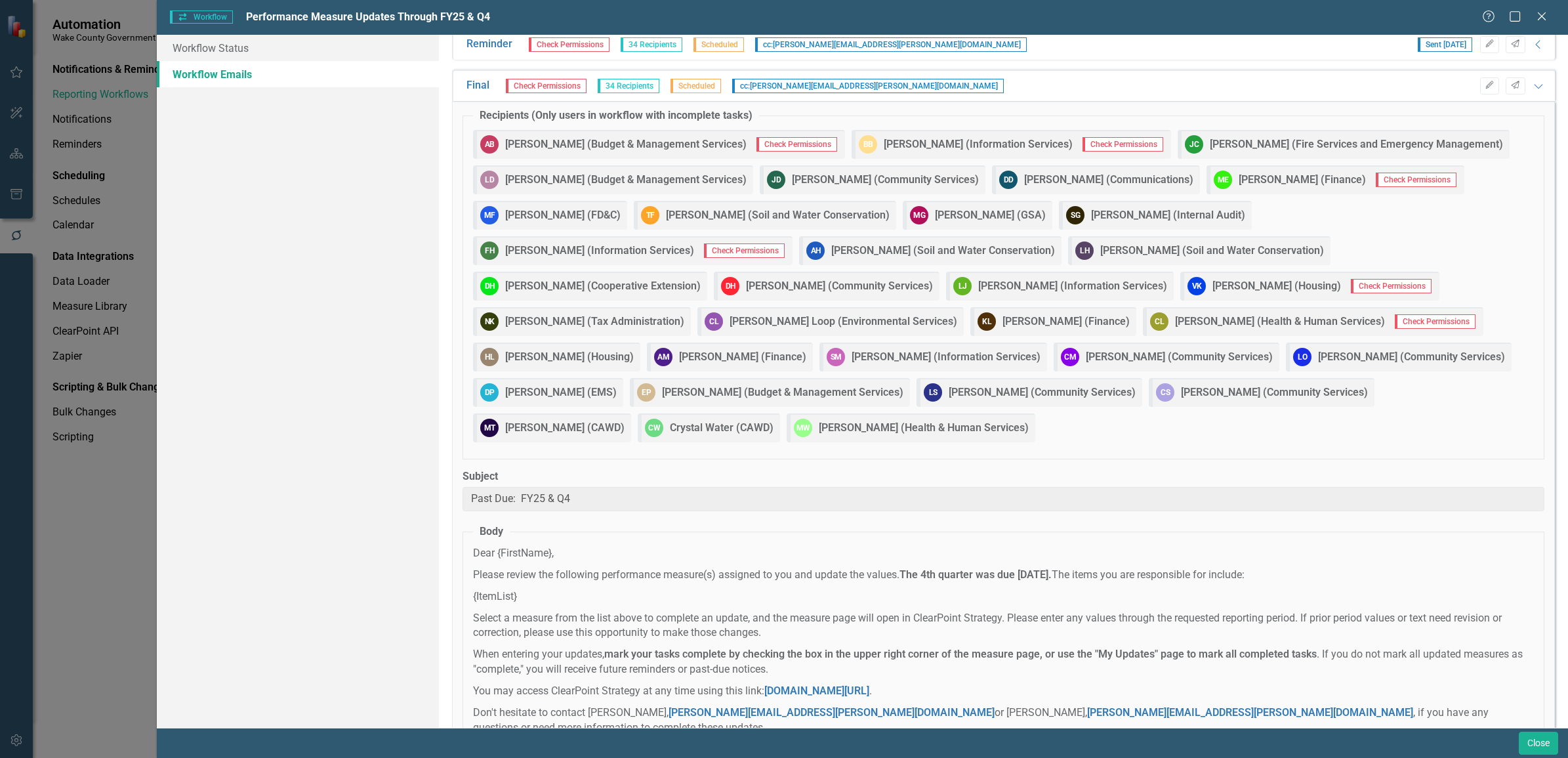
scroll to position [0, 0]
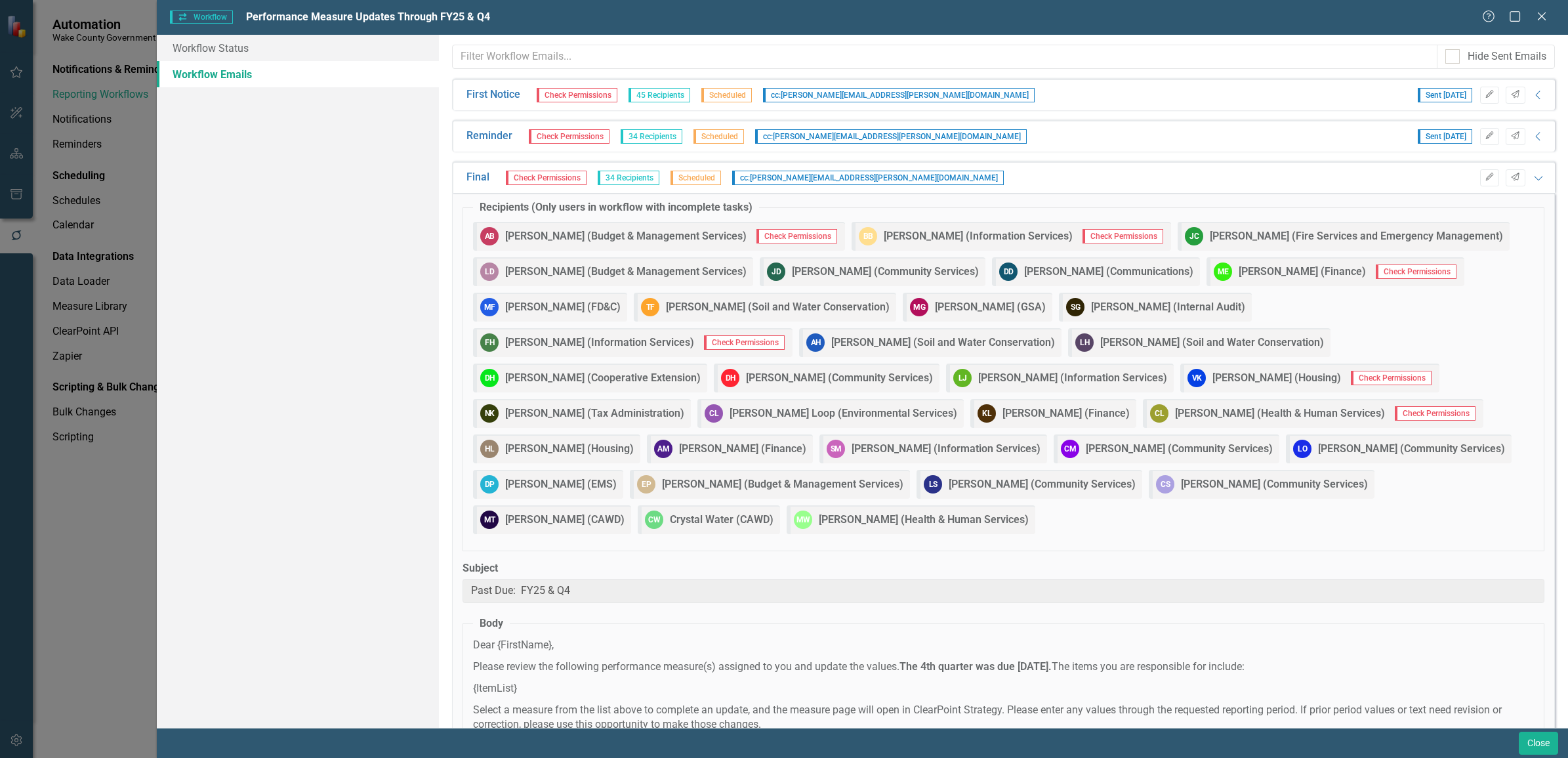
click at [558, 304] on strong "Mark Forestieri (FD&C)" at bounding box center [563, 308] width 115 height 15
click at [328, 47] on link "Workflow Status" at bounding box center [298, 48] width 282 height 26
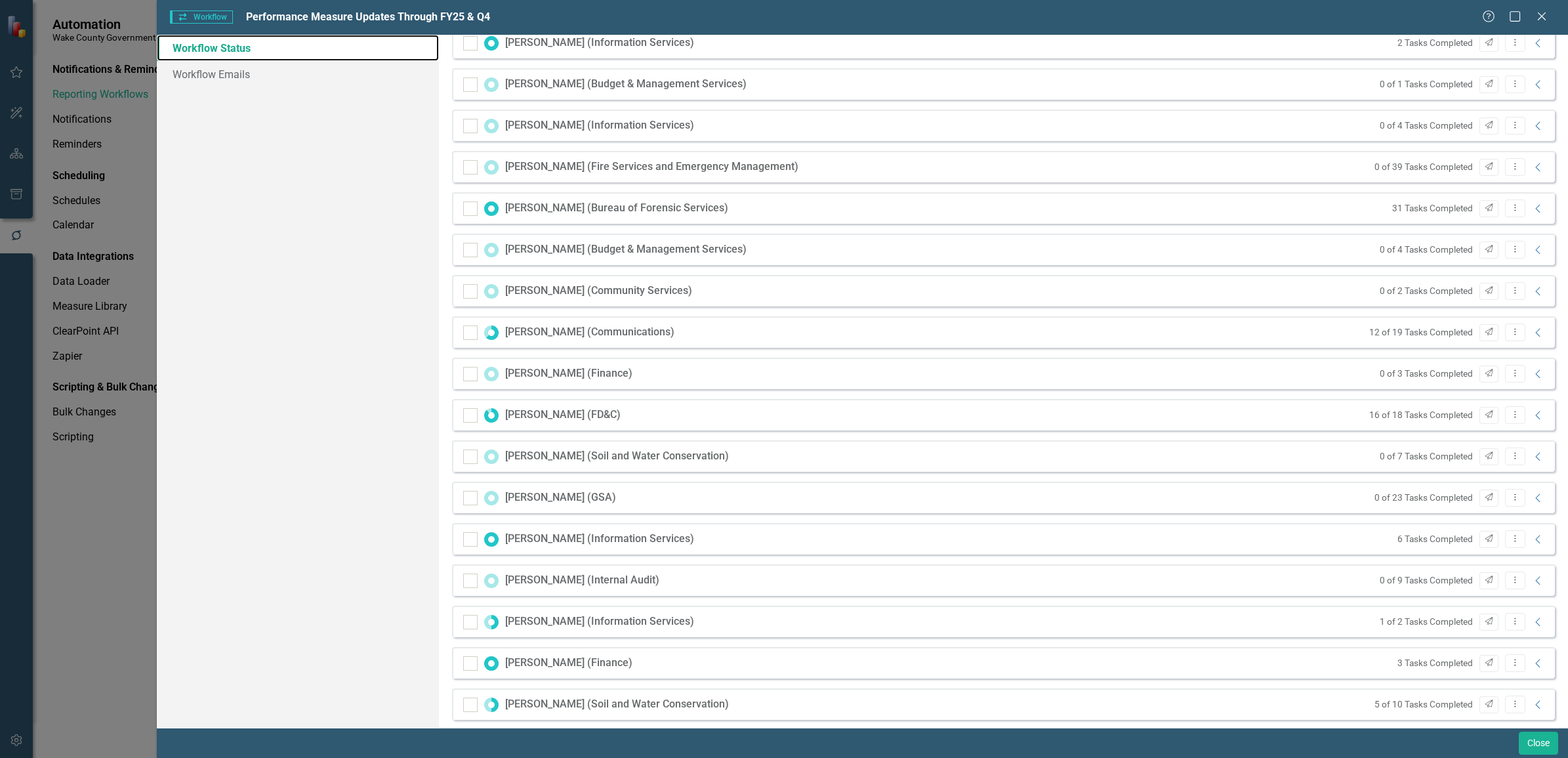
scroll to position [328, 0]
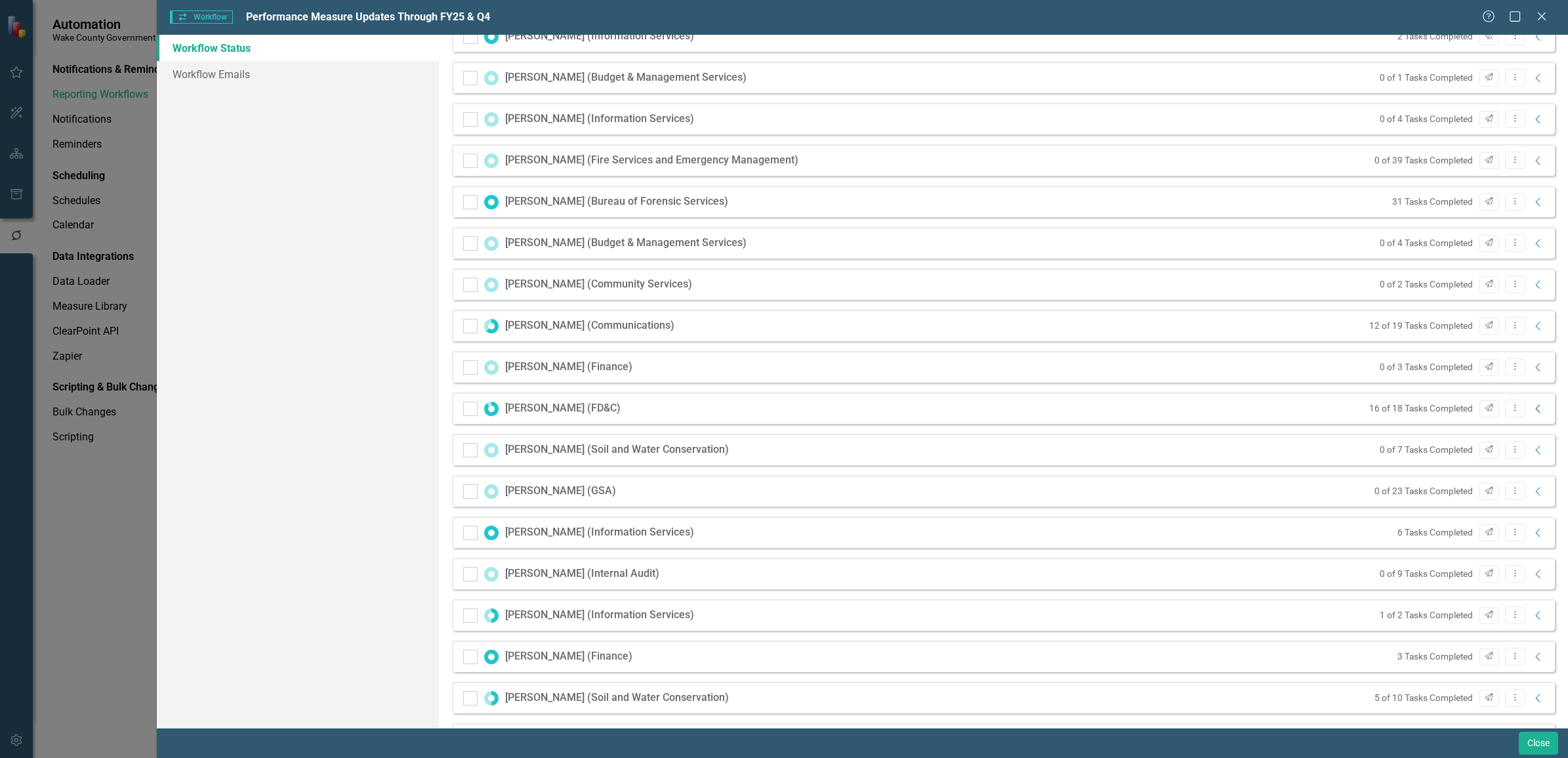
click at [1532, 409] on icon "Collapse" at bounding box center [1538, 409] width 13 height 10
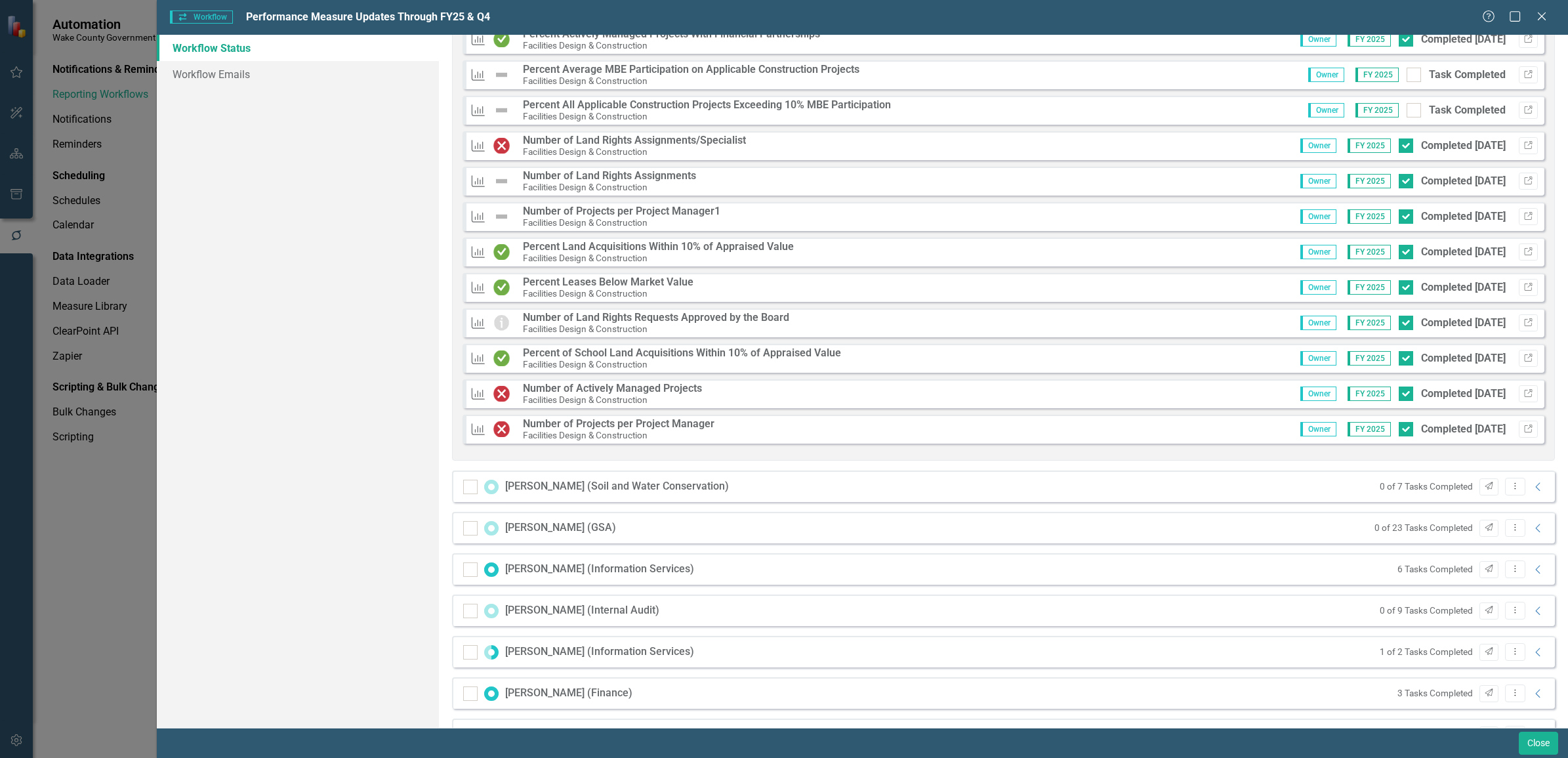
scroll to position [656, 0]
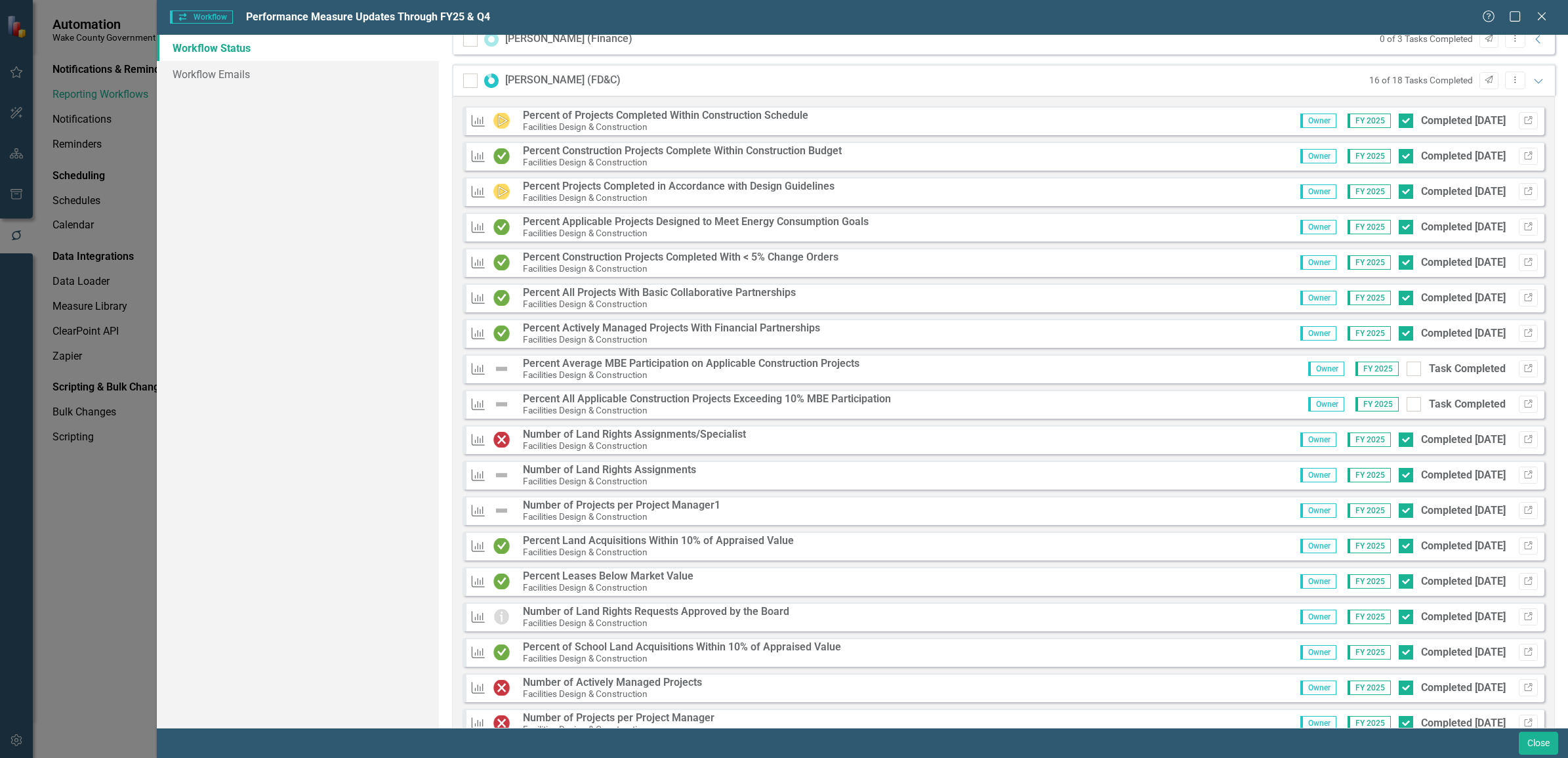
click at [1540, 14] on icon at bounding box center [1542, 16] width 8 height 8
